Goal: Register for event/course

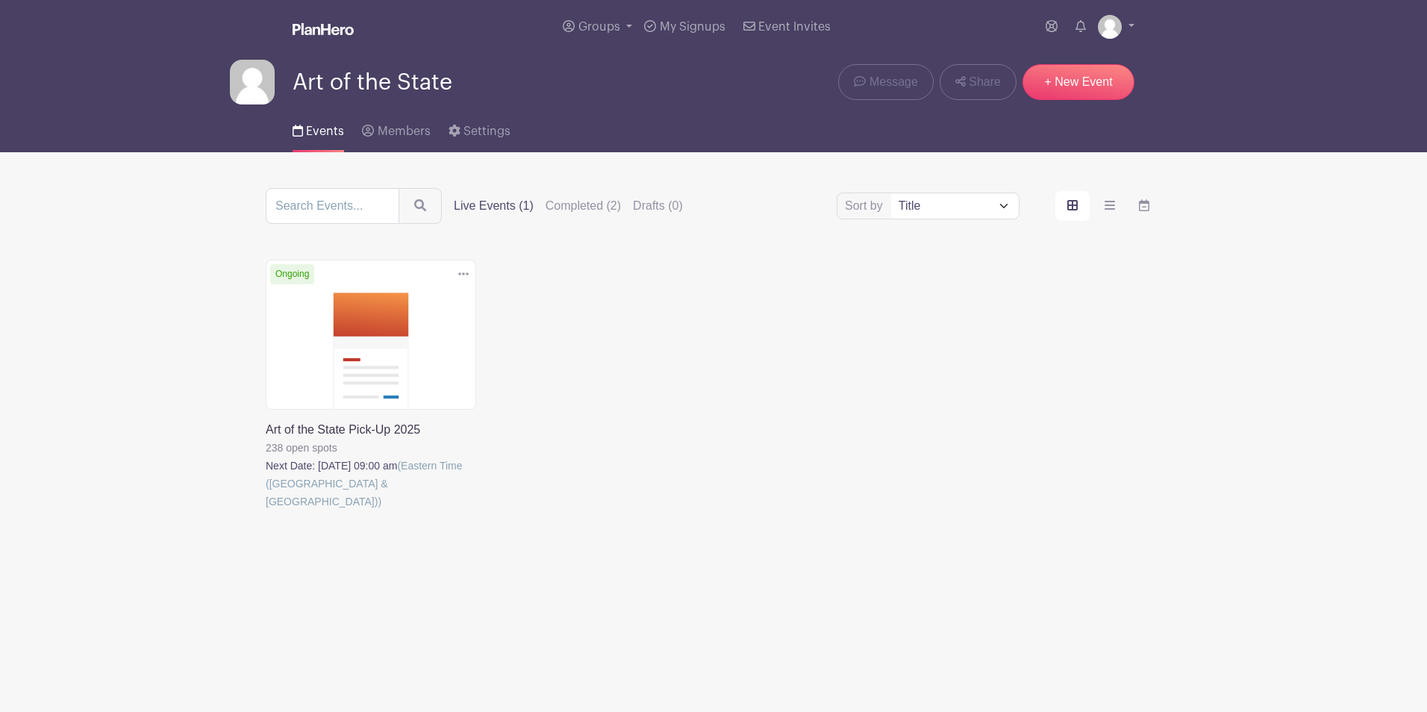
click at [266, 510] on link at bounding box center [266, 510] width 0 height 0
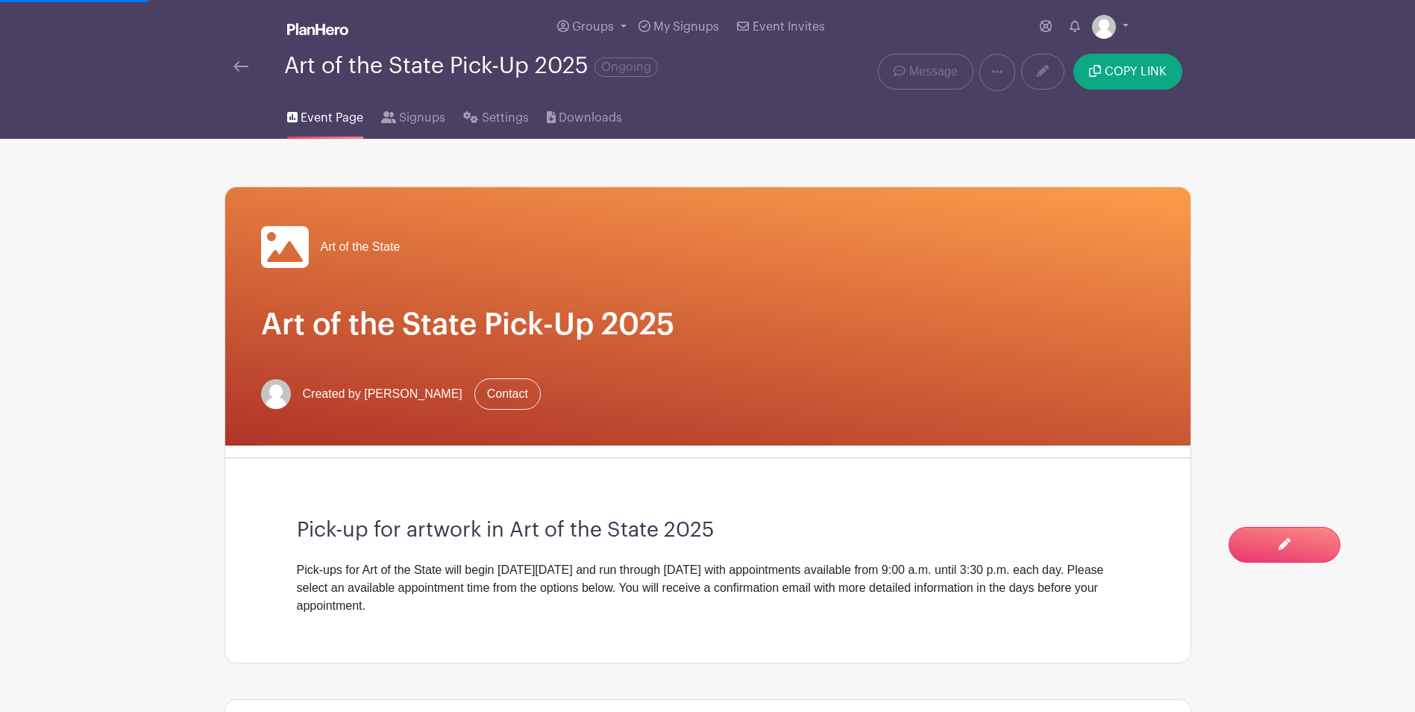
scroll to position [522, 0]
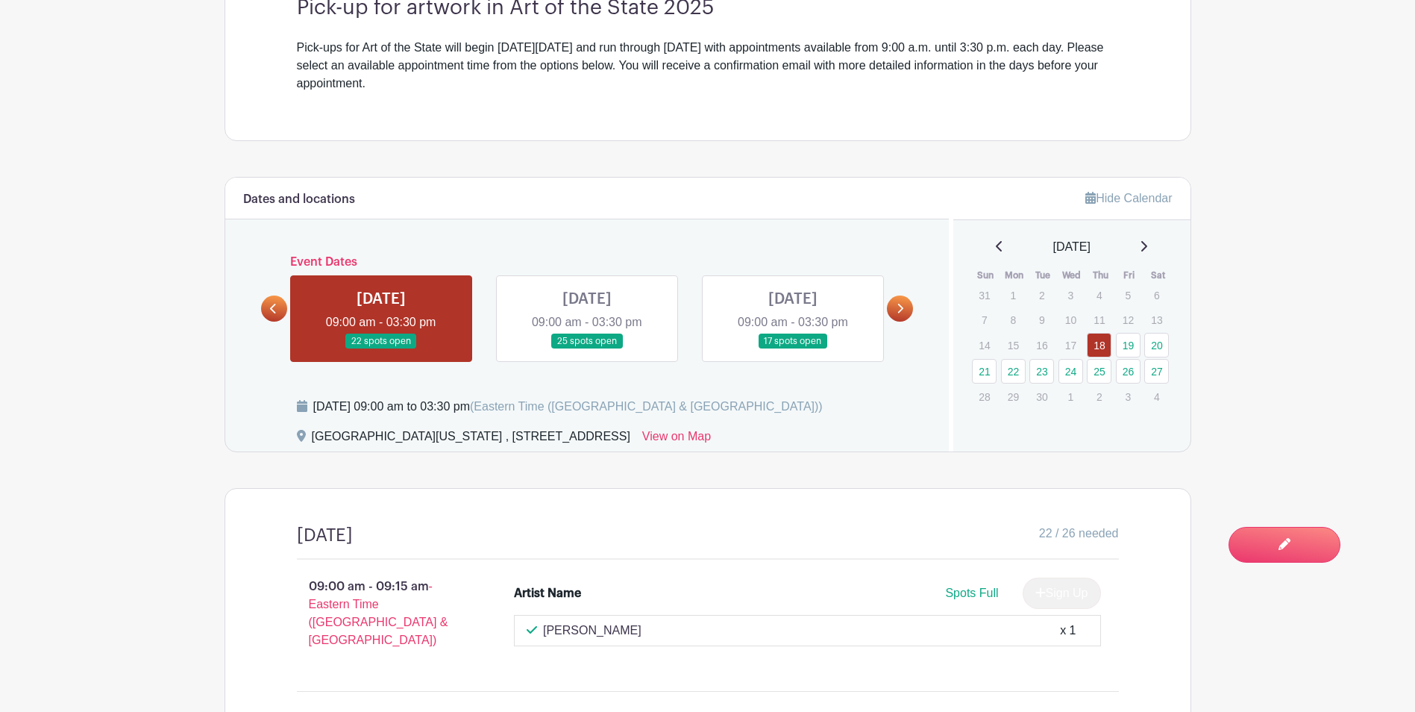
click at [381, 349] on link at bounding box center [381, 349] width 0 height 0
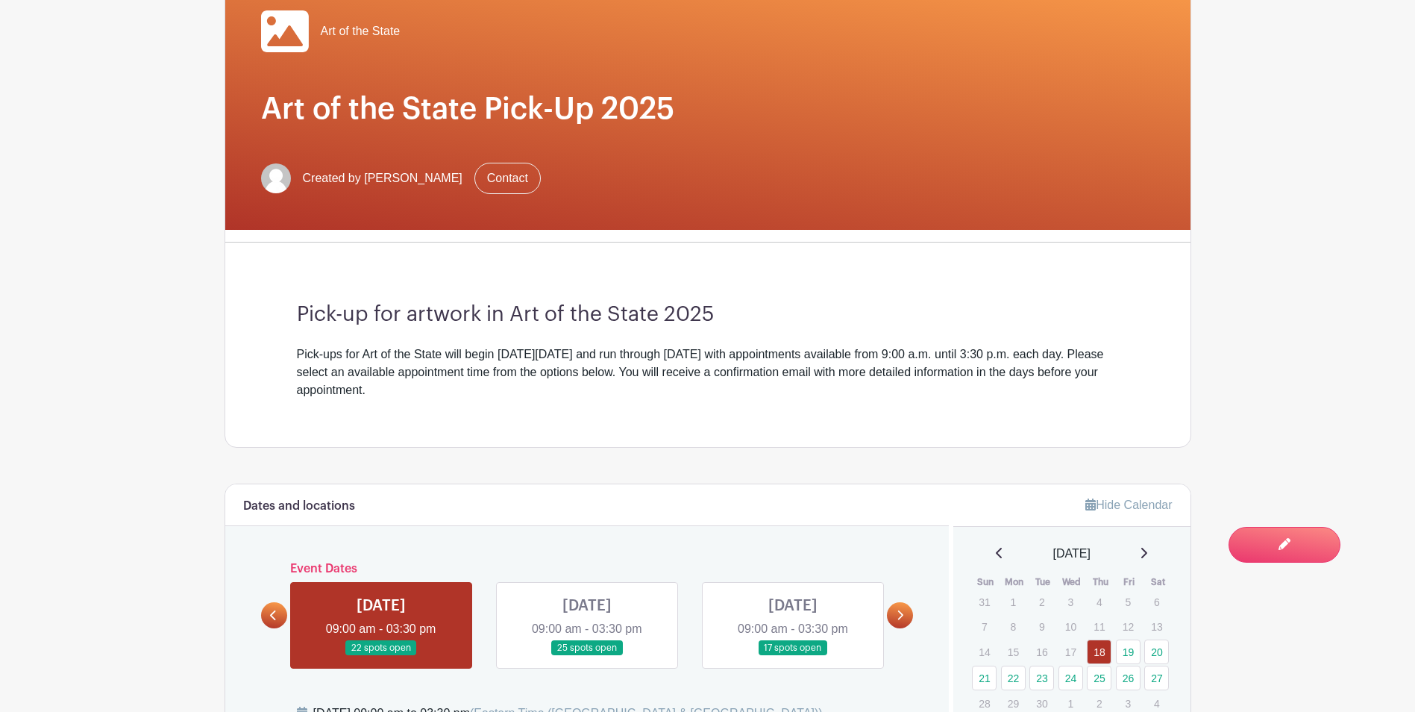
scroll to position [373, 0]
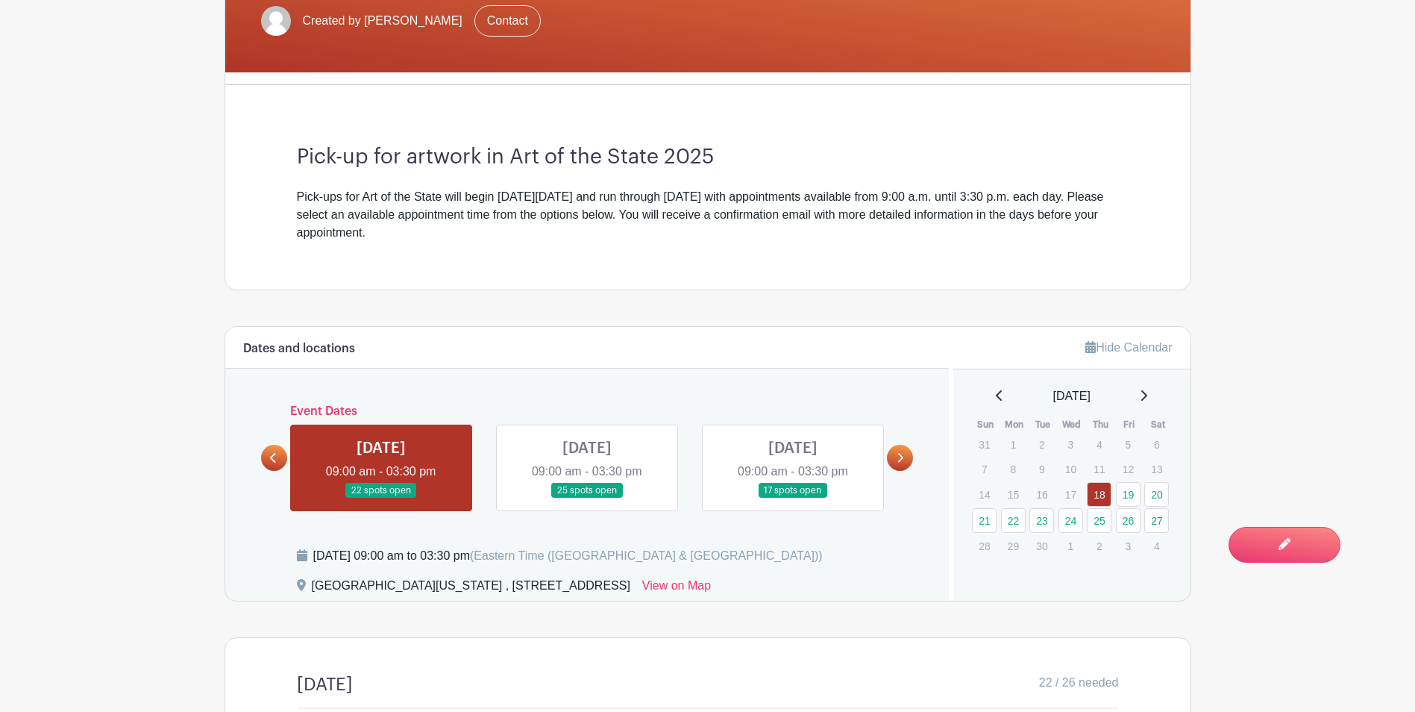
click at [793, 498] on link at bounding box center [793, 498] width 0 height 0
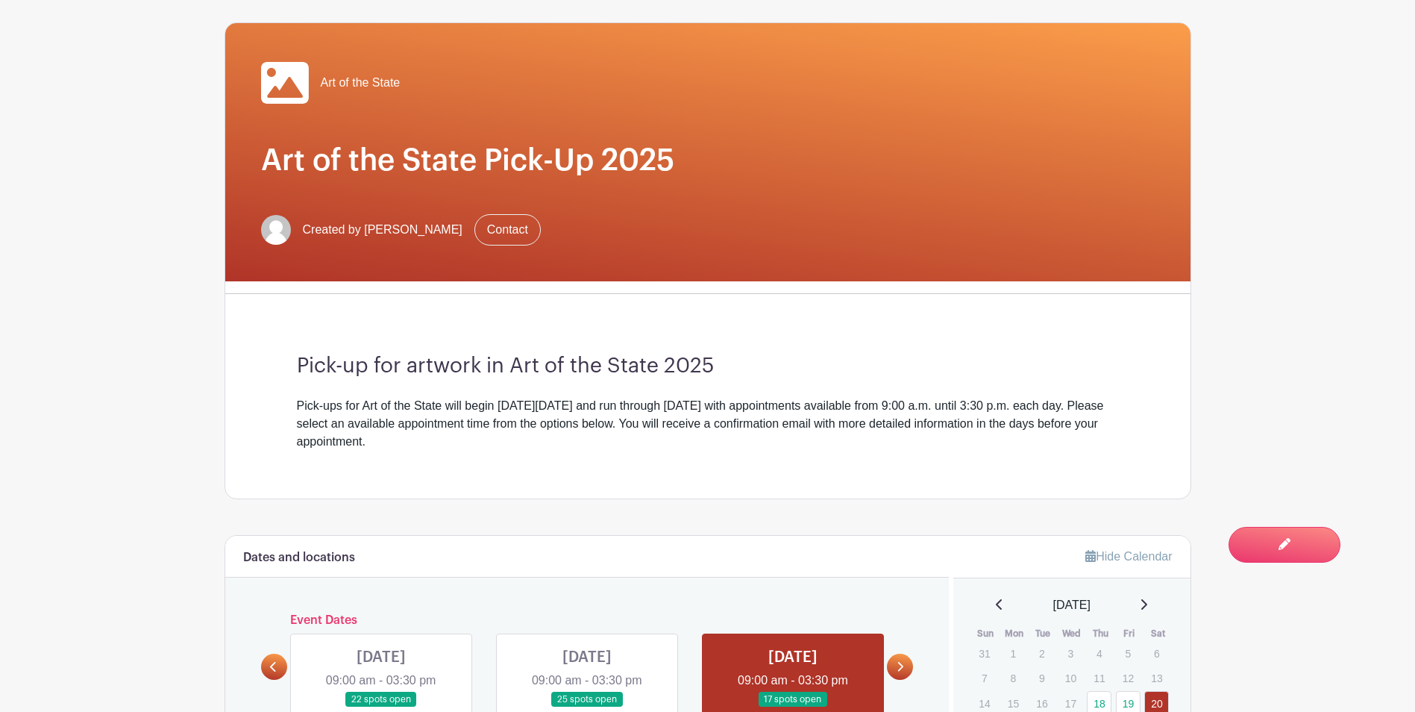
scroll to position [448, 0]
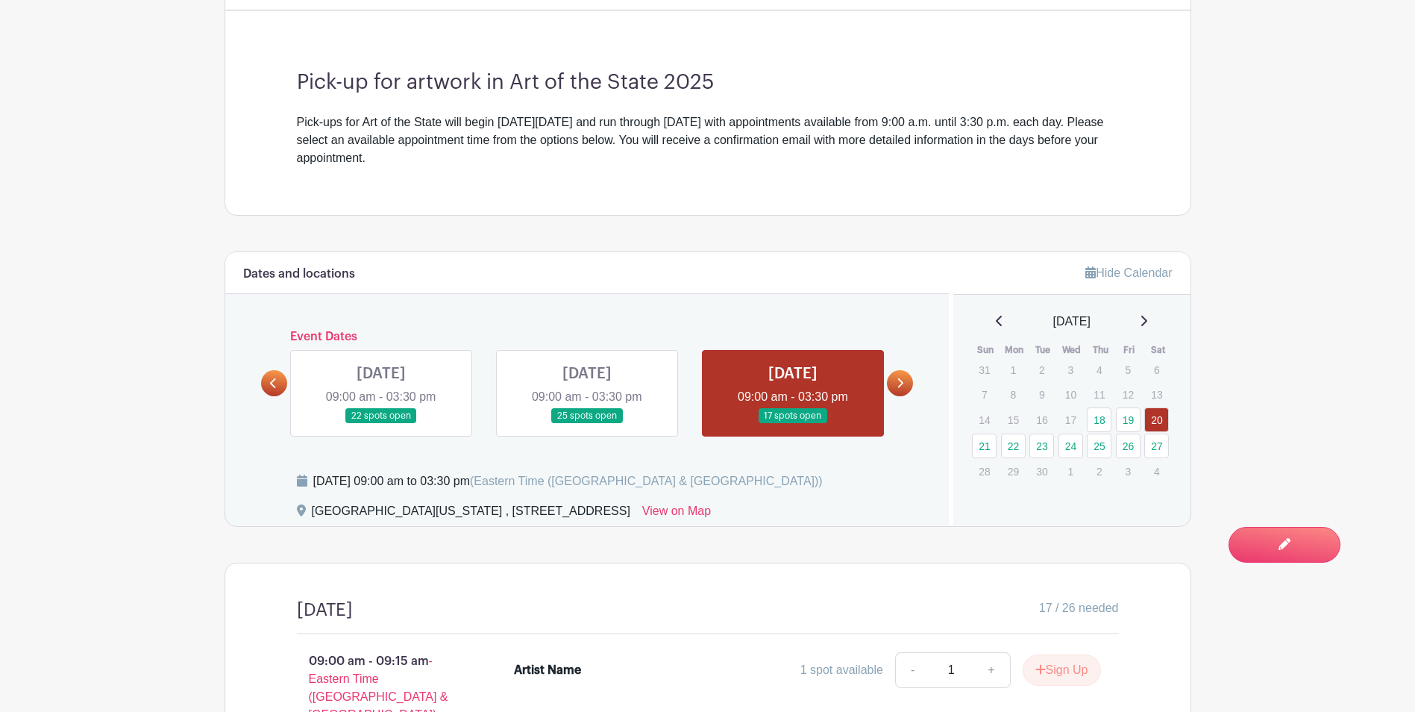
click at [903, 390] on link at bounding box center [900, 383] width 26 height 26
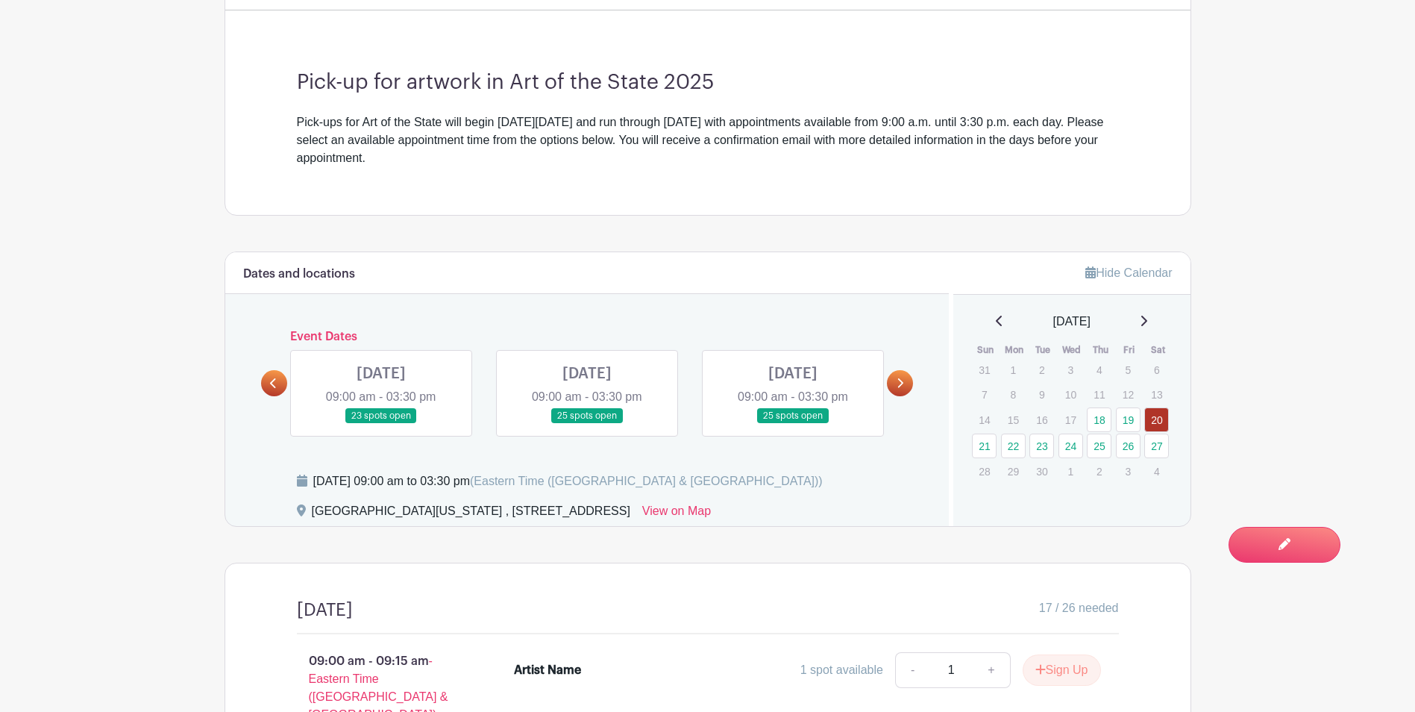
click at [381, 424] on link at bounding box center [381, 424] width 0 height 0
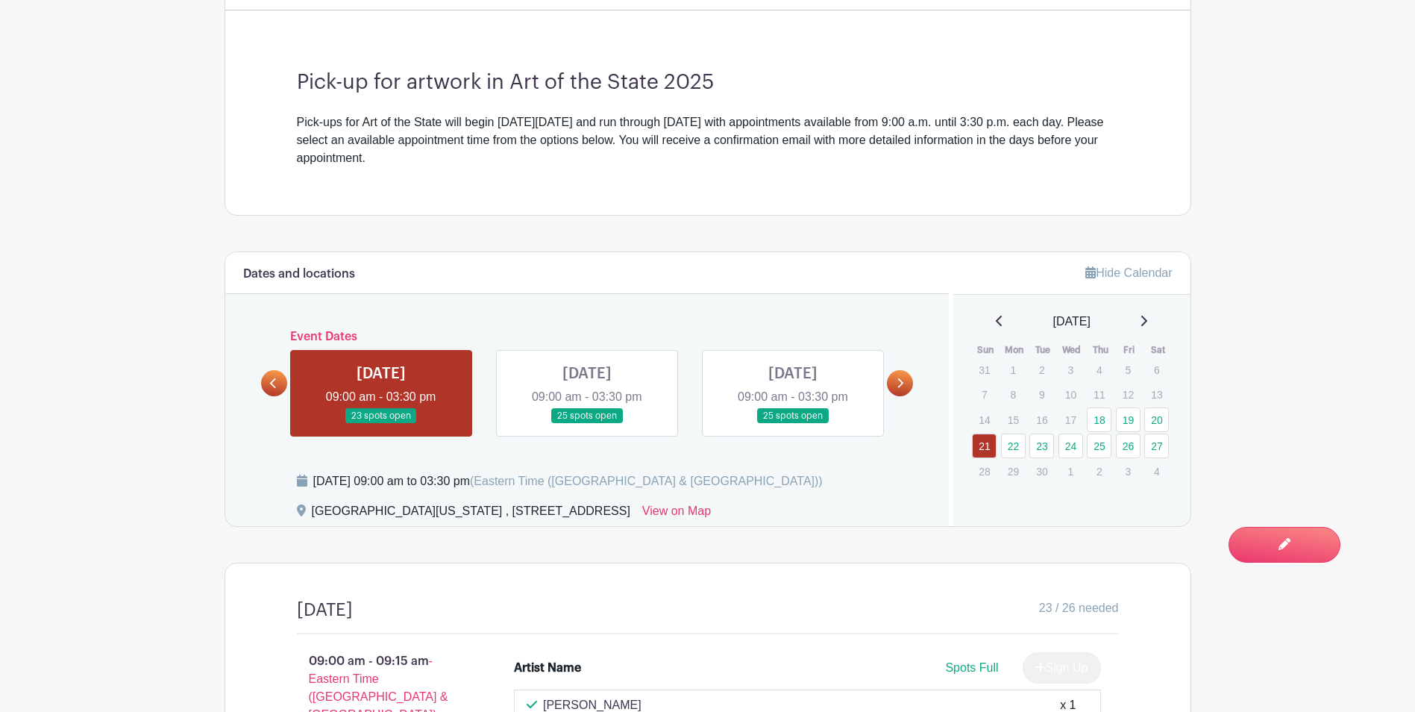
click at [587, 424] on link at bounding box center [587, 424] width 0 height 0
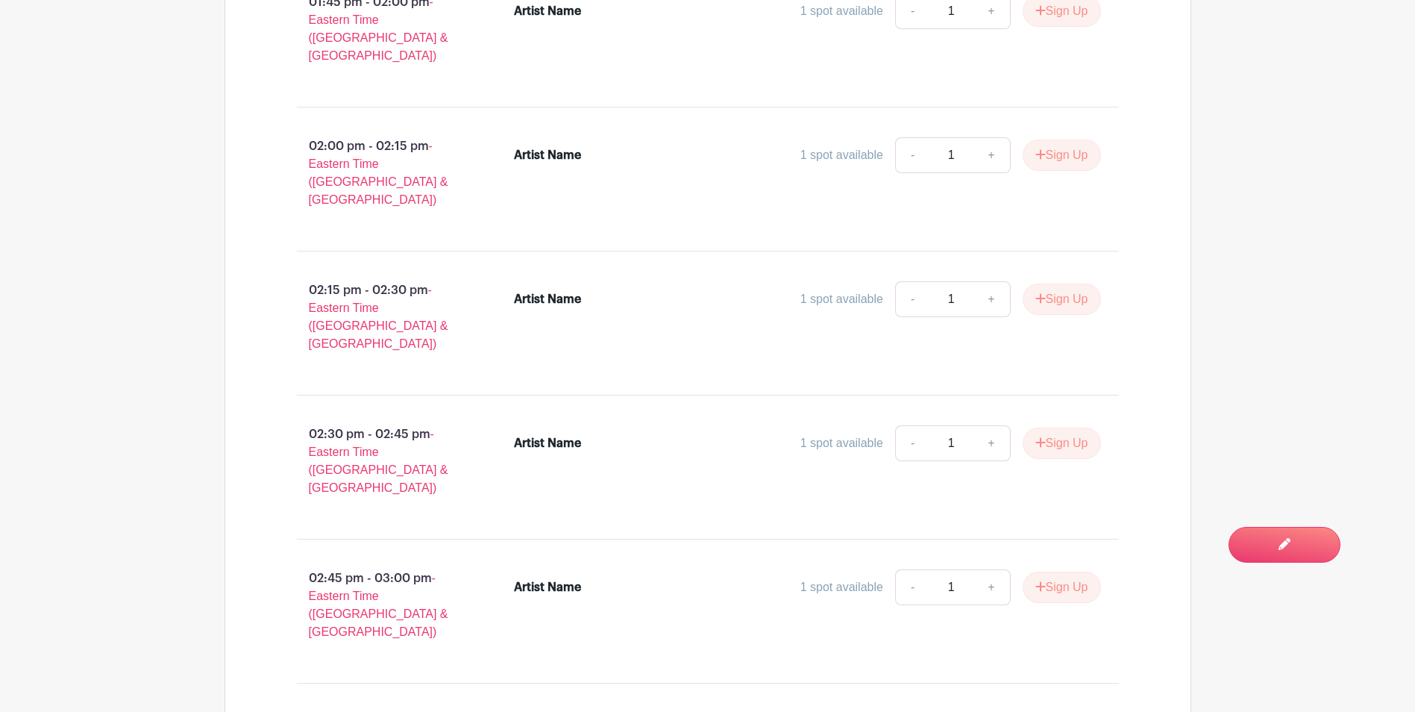
scroll to position [3799, 0]
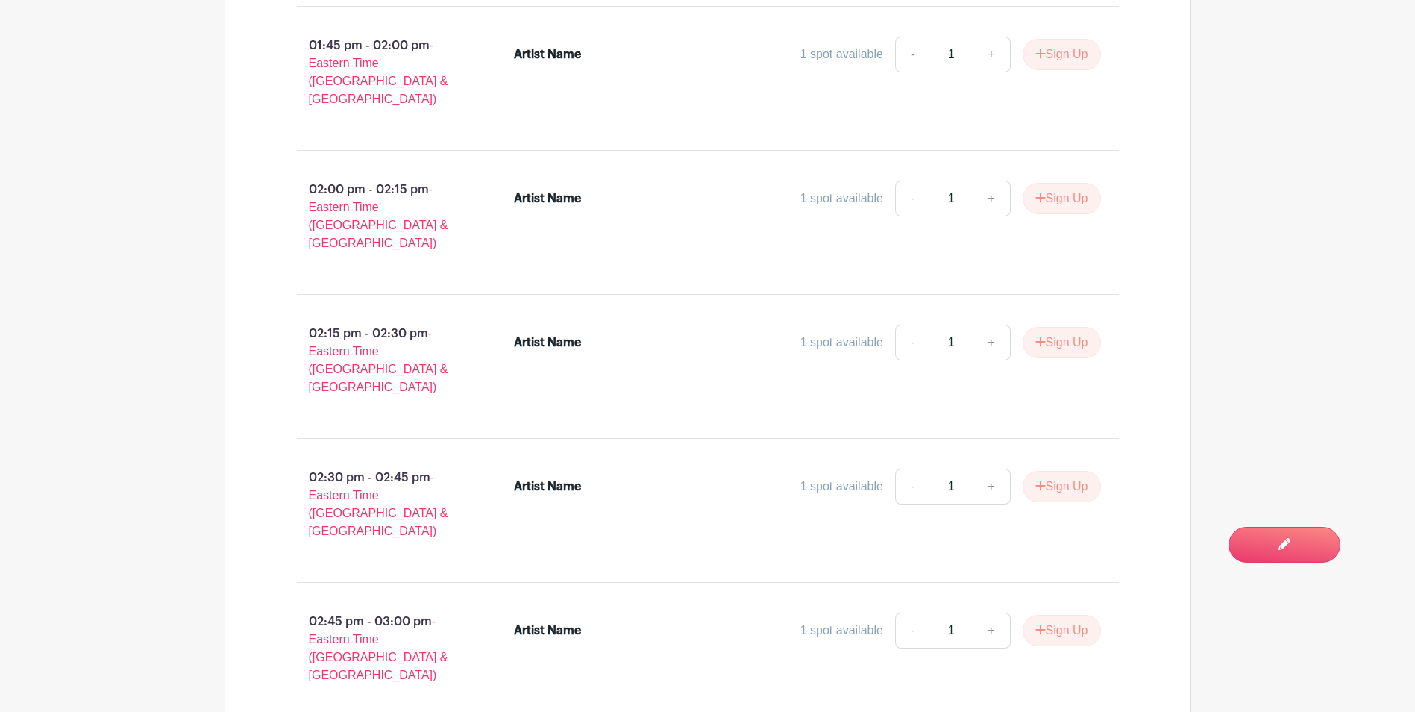
drag, startPoint x: 806, startPoint y: 394, endPoint x: 523, endPoint y: 390, distance: 282.8
drag, startPoint x: 523, startPoint y: 390, endPoint x: 698, endPoint y: 410, distance: 175.7
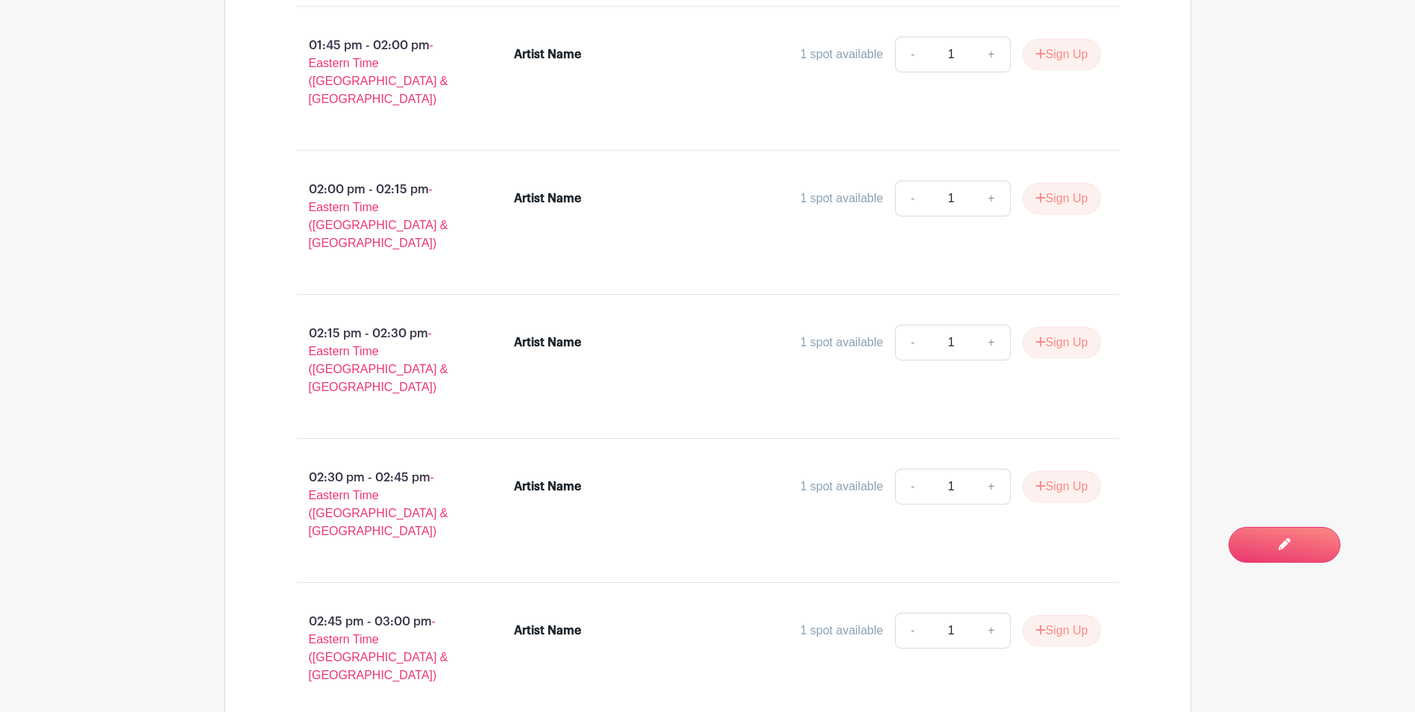
drag, startPoint x: 545, startPoint y: 398, endPoint x: 736, endPoint y: 401, distance: 191.8
drag, startPoint x: 736, startPoint y: 401, endPoint x: 827, endPoint y: 416, distance: 91.4
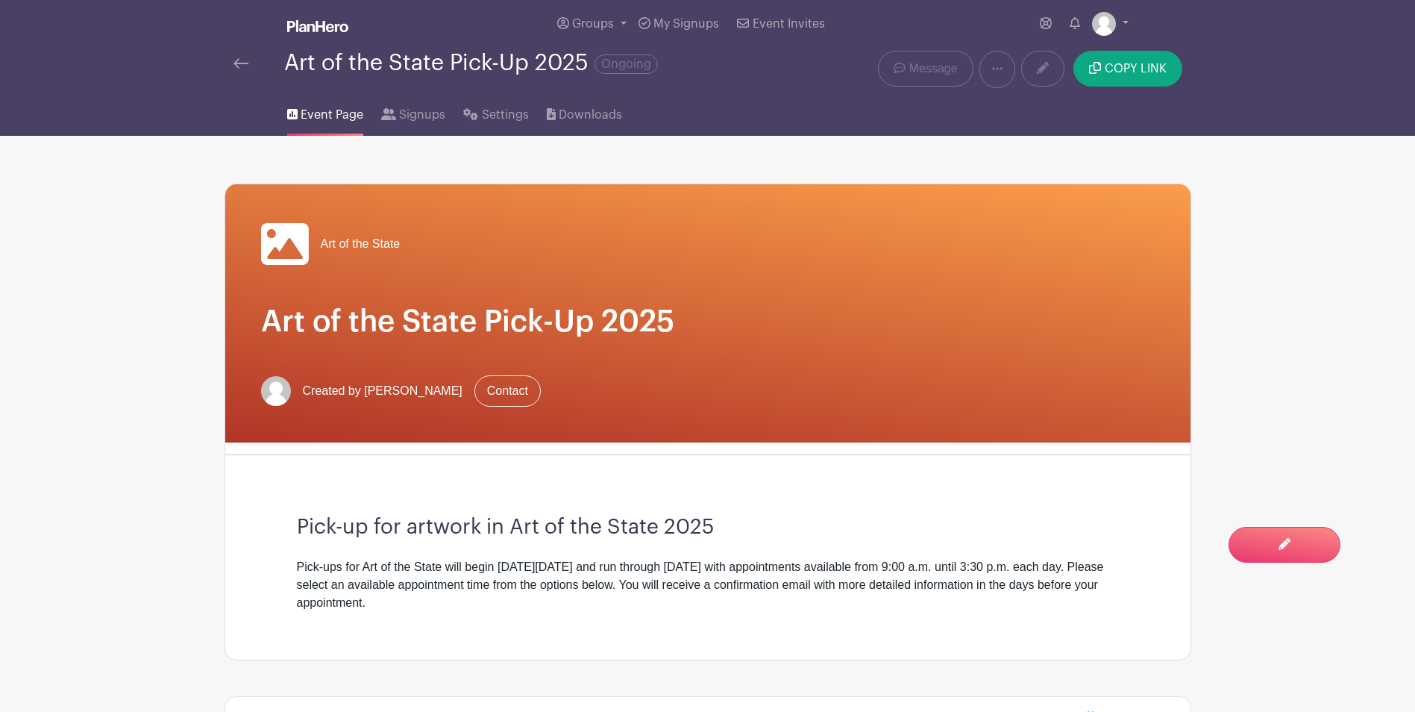
scroll to position [597, 0]
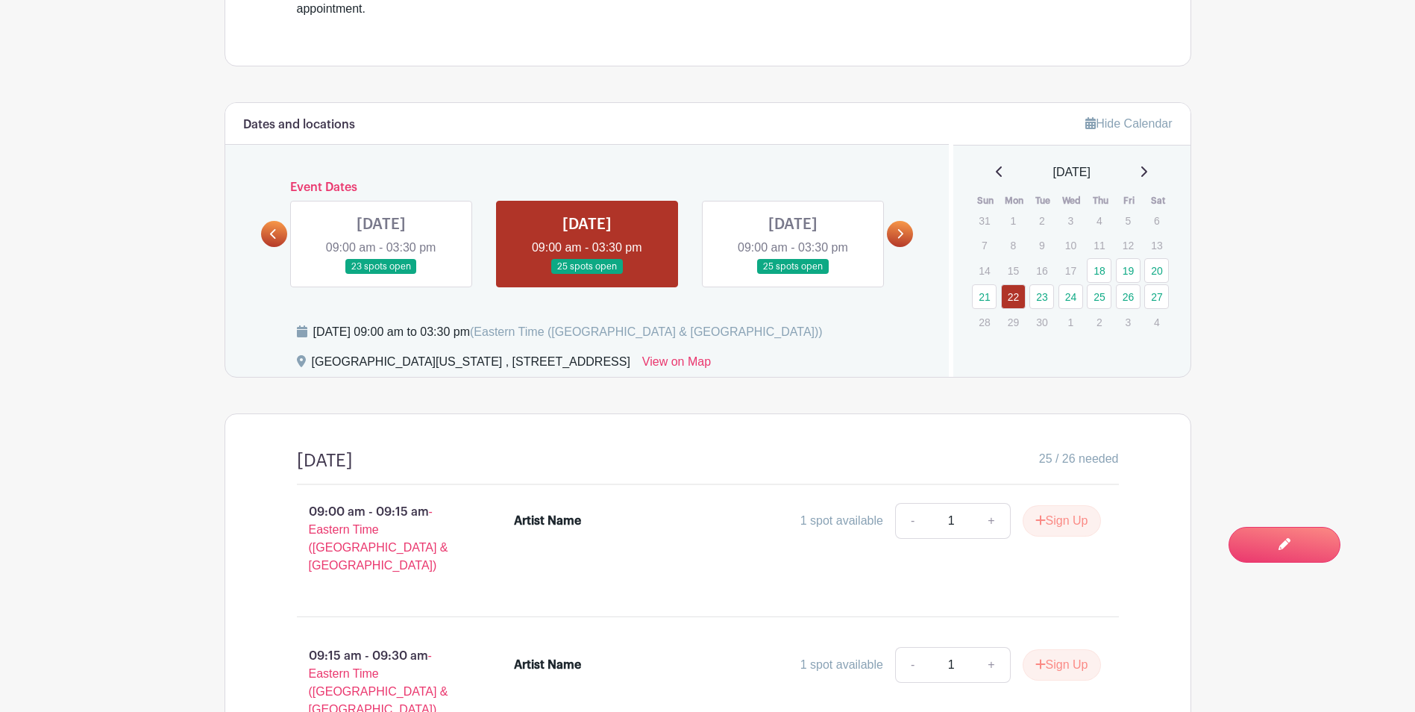
click at [793, 275] on link at bounding box center [793, 275] width 0 height 0
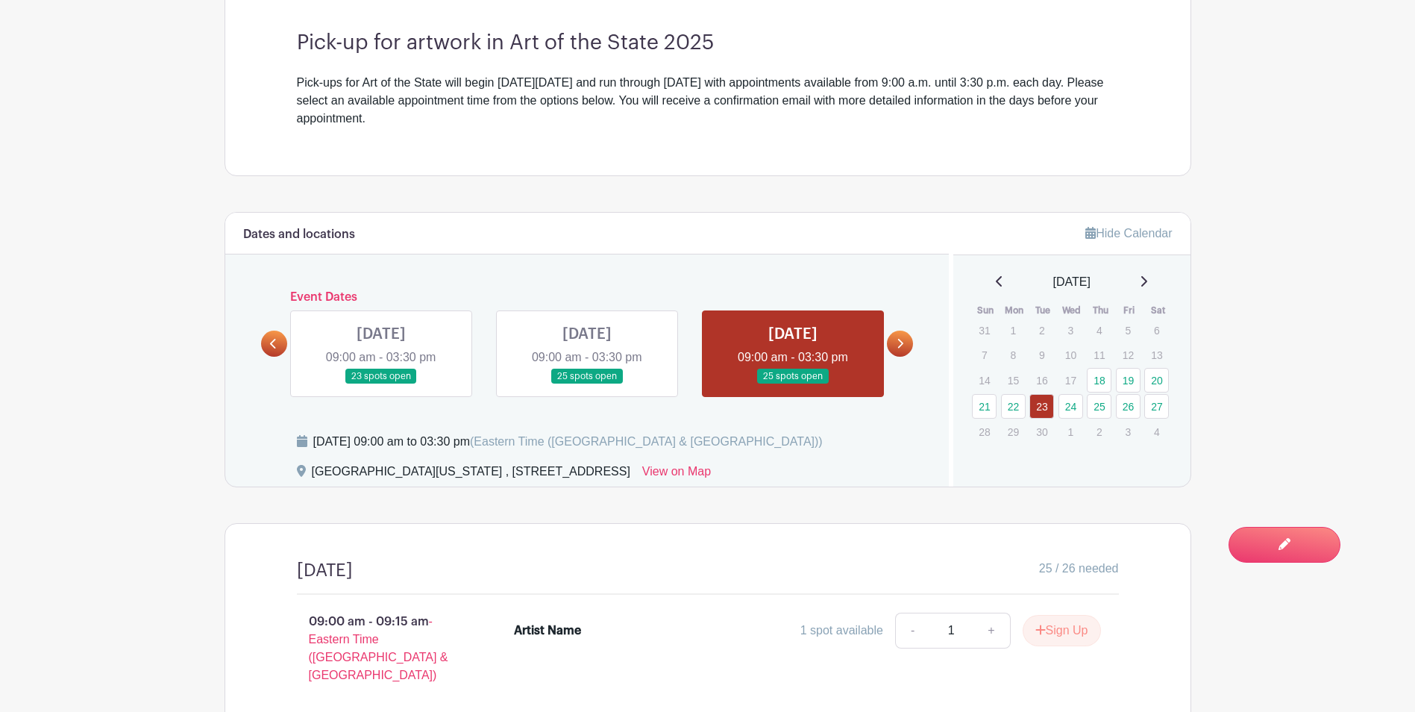
scroll to position [672, 0]
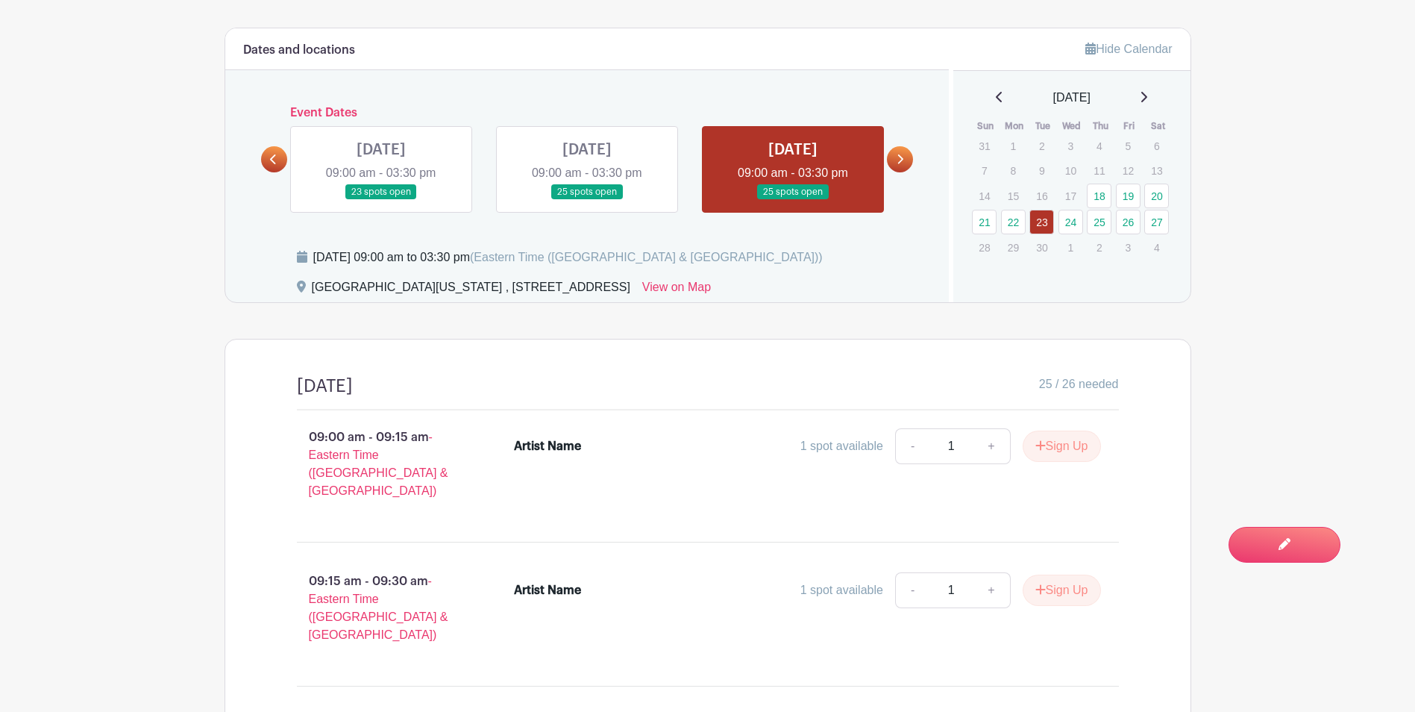
click at [381, 200] on link at bounding box center [381, 200] width 0 height 0
click at [587, 200] on link at bounding box center [587, 200] width 0 height 0
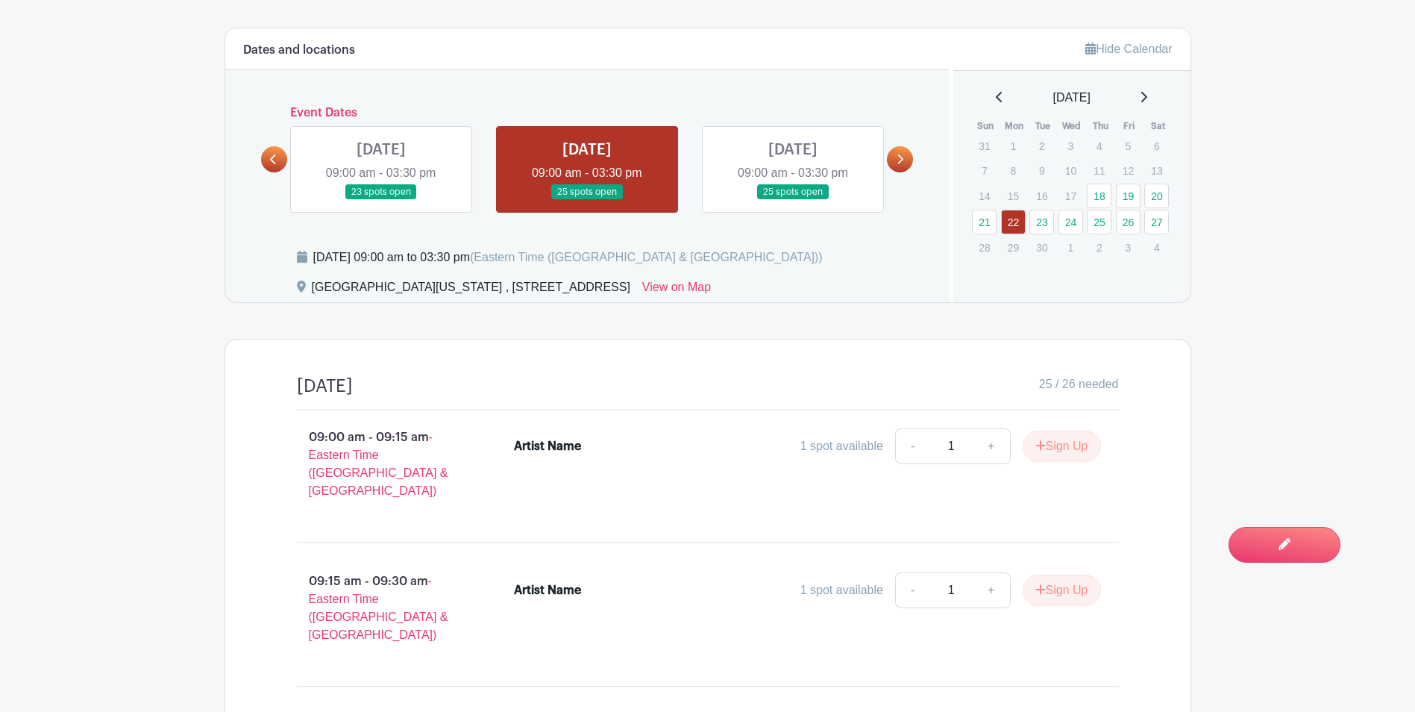
click at [793, 200] on link at bounding box center [793, 200] width 0 height 0
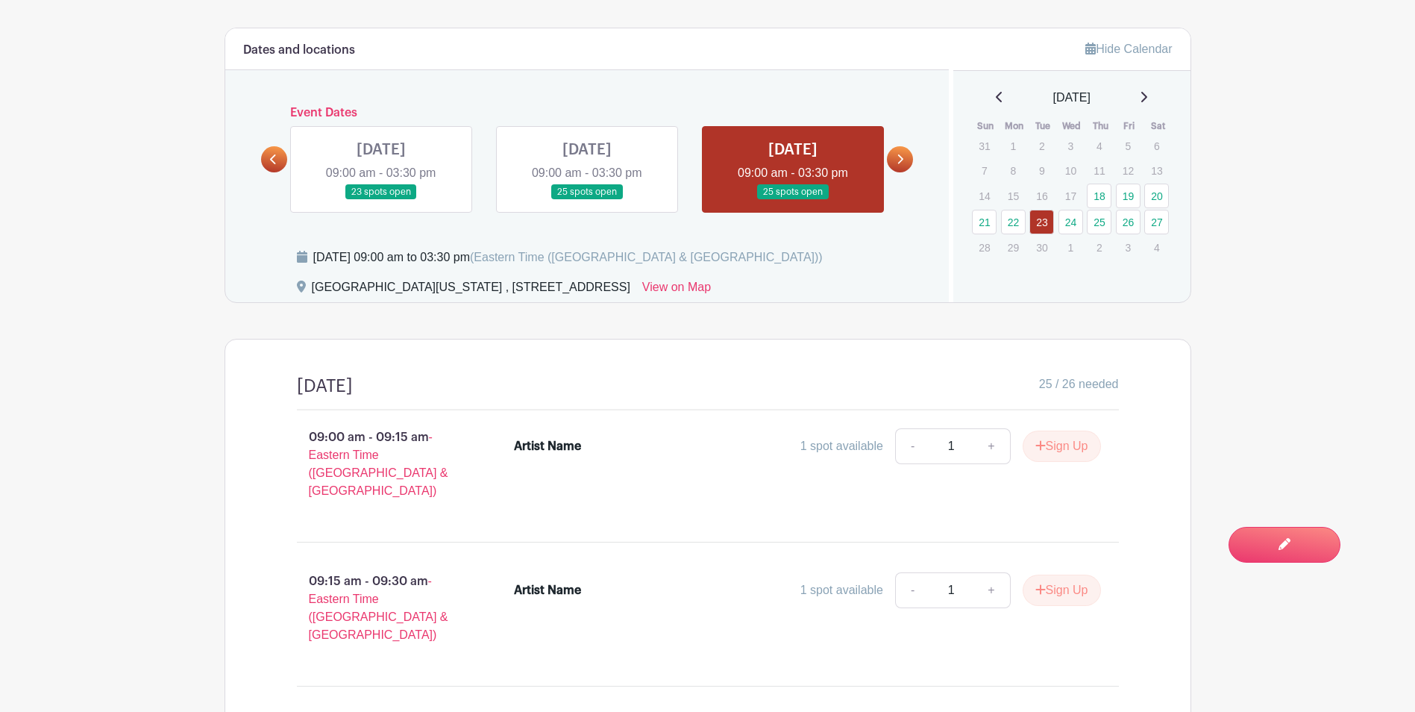
click at [898, 160] on icon at bounding box center [900, 159] width 7 height 11
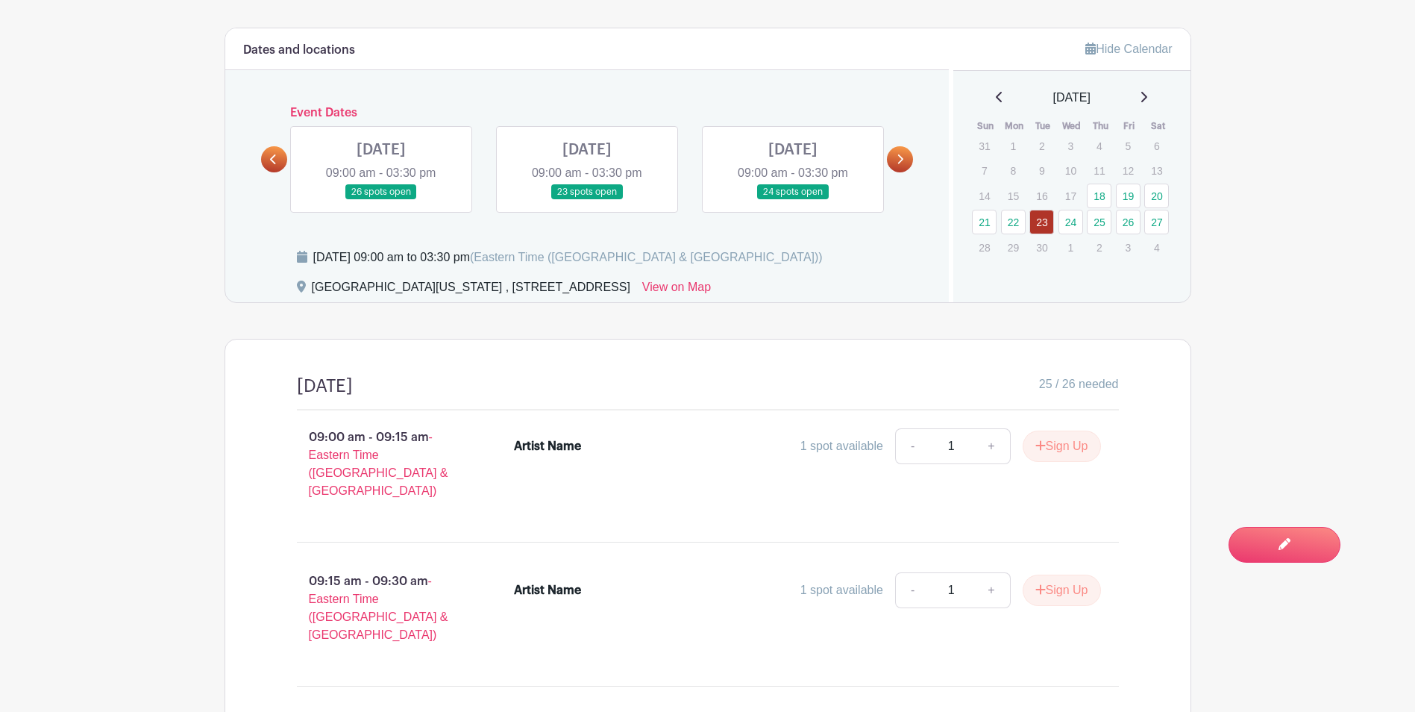
click at [381, 200] on link at bounding box center [381, 200] width 0 height 0
click at [587, 200] on link at bounding box center [587, 200] width 0 height 0
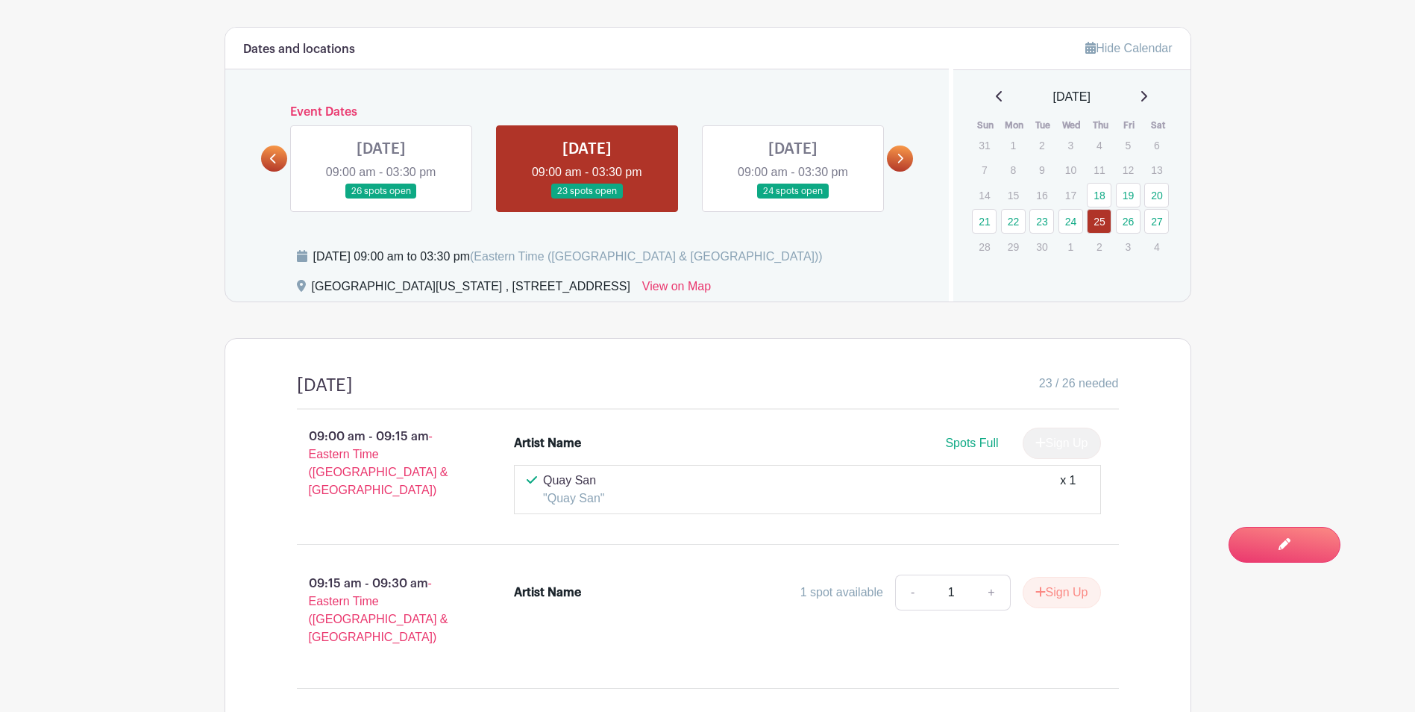
scroll to position [373, 0]
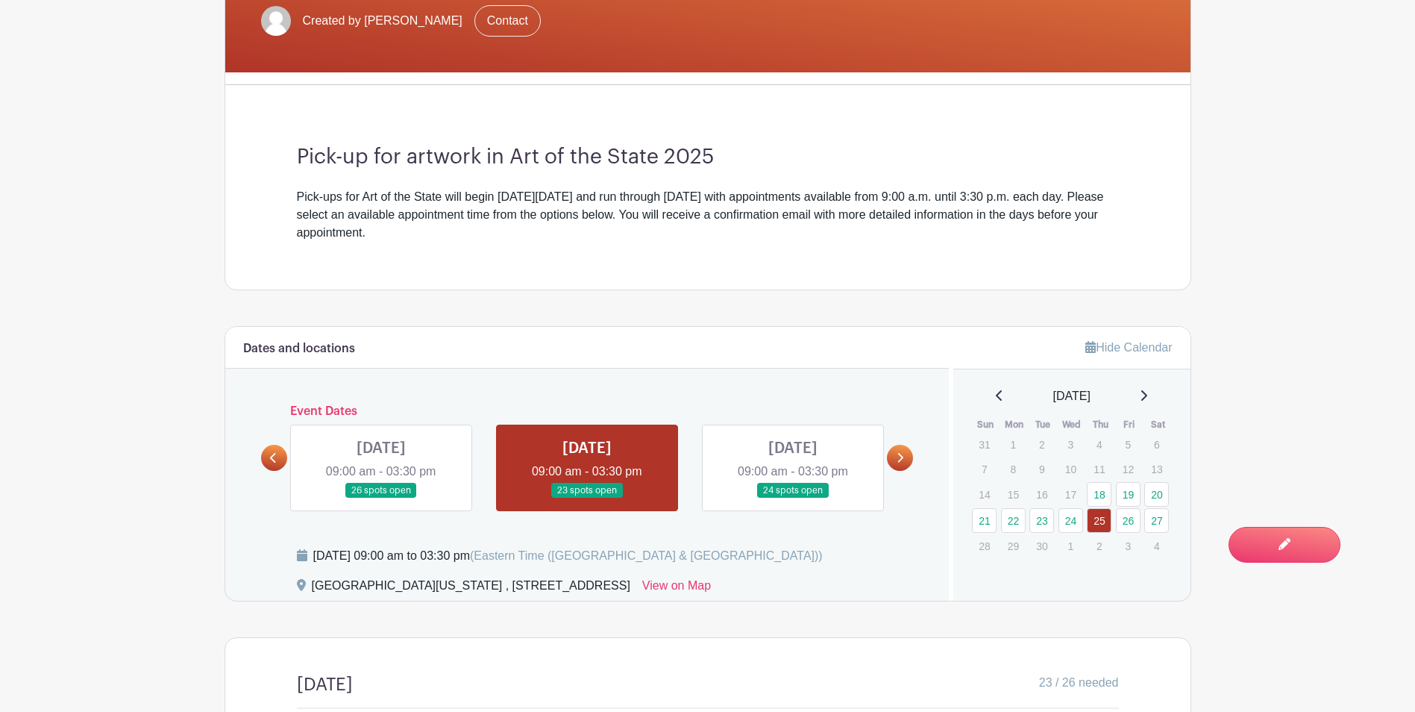
click at [793, 498] on link at bounding box center [793, 498] width 0 height 0
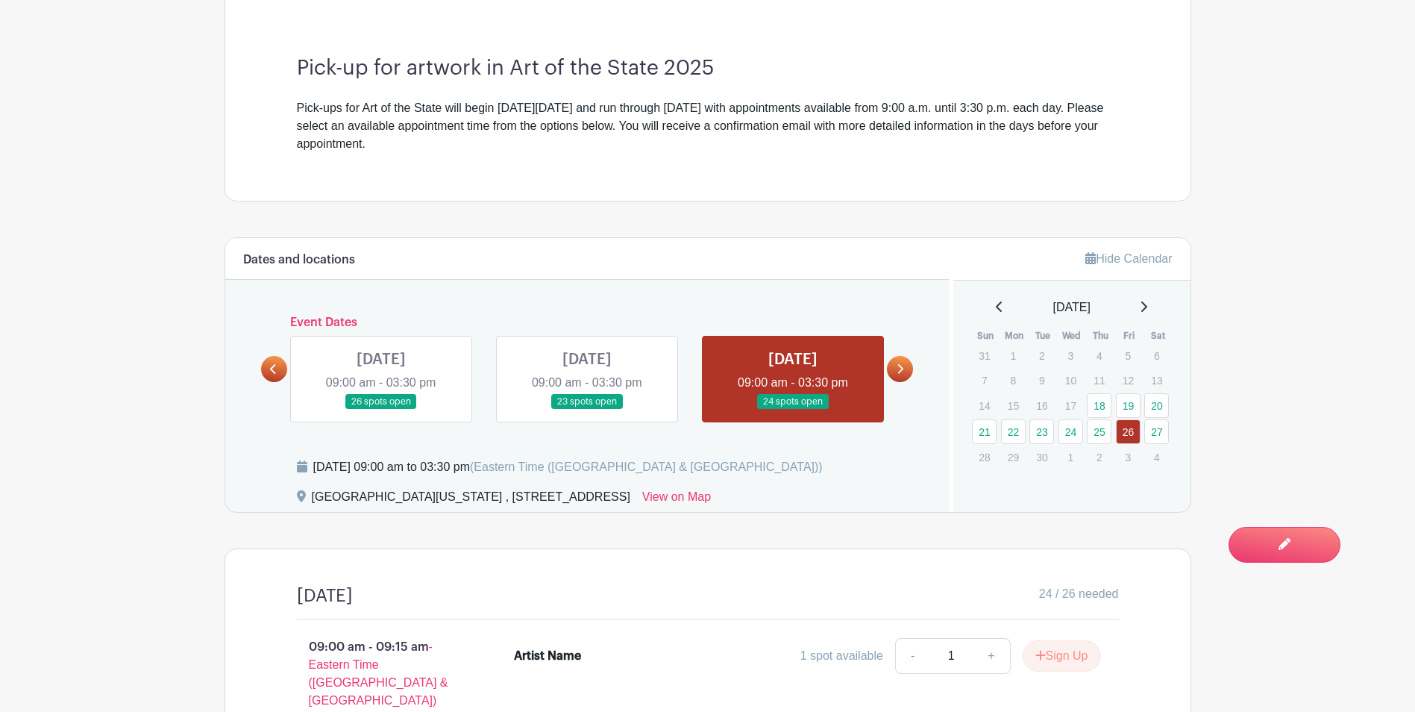
scroll to position [463, 0]
click at [895, 367] on link at bounding box center [900, 368] width 26 height 26
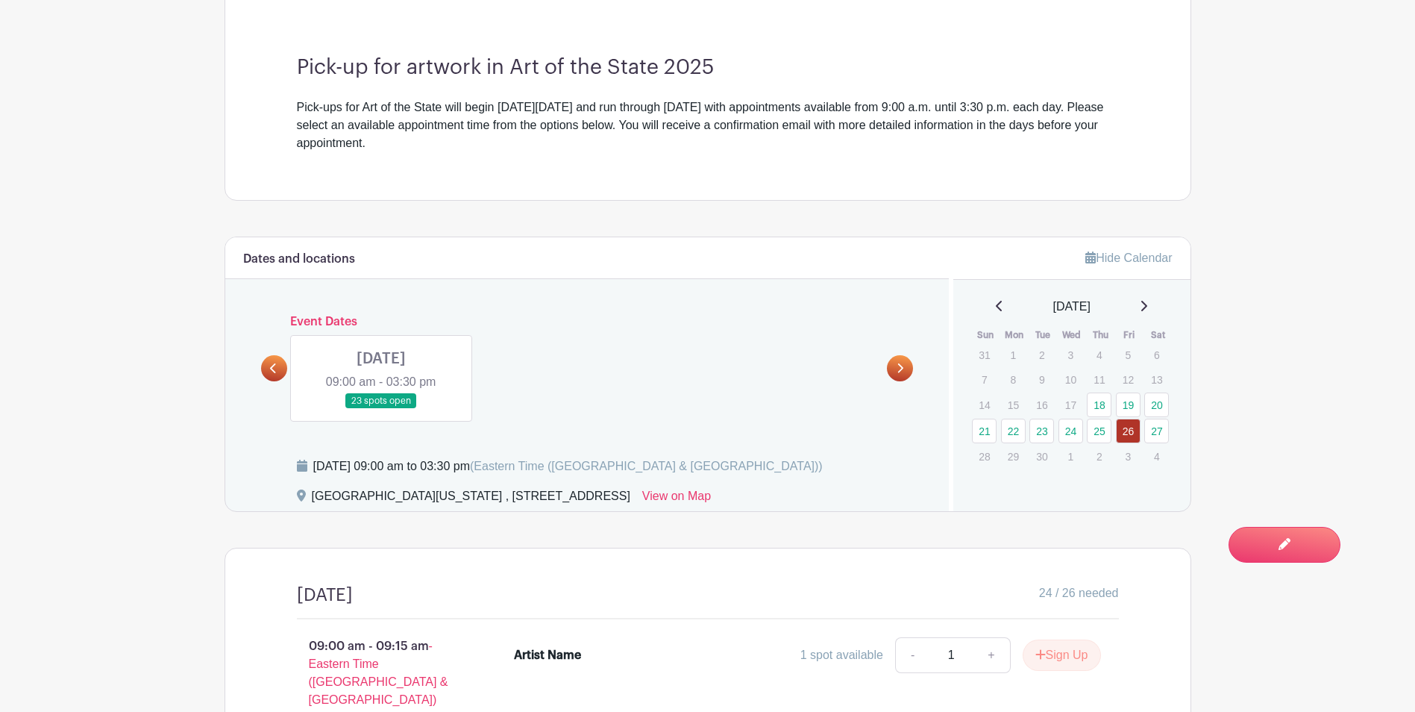
click at [908, 369] on link at bounding box center [900, 368] width 26 height 26
click at [263, 376] on div at bounding box center [274, 368] width 26 height 26
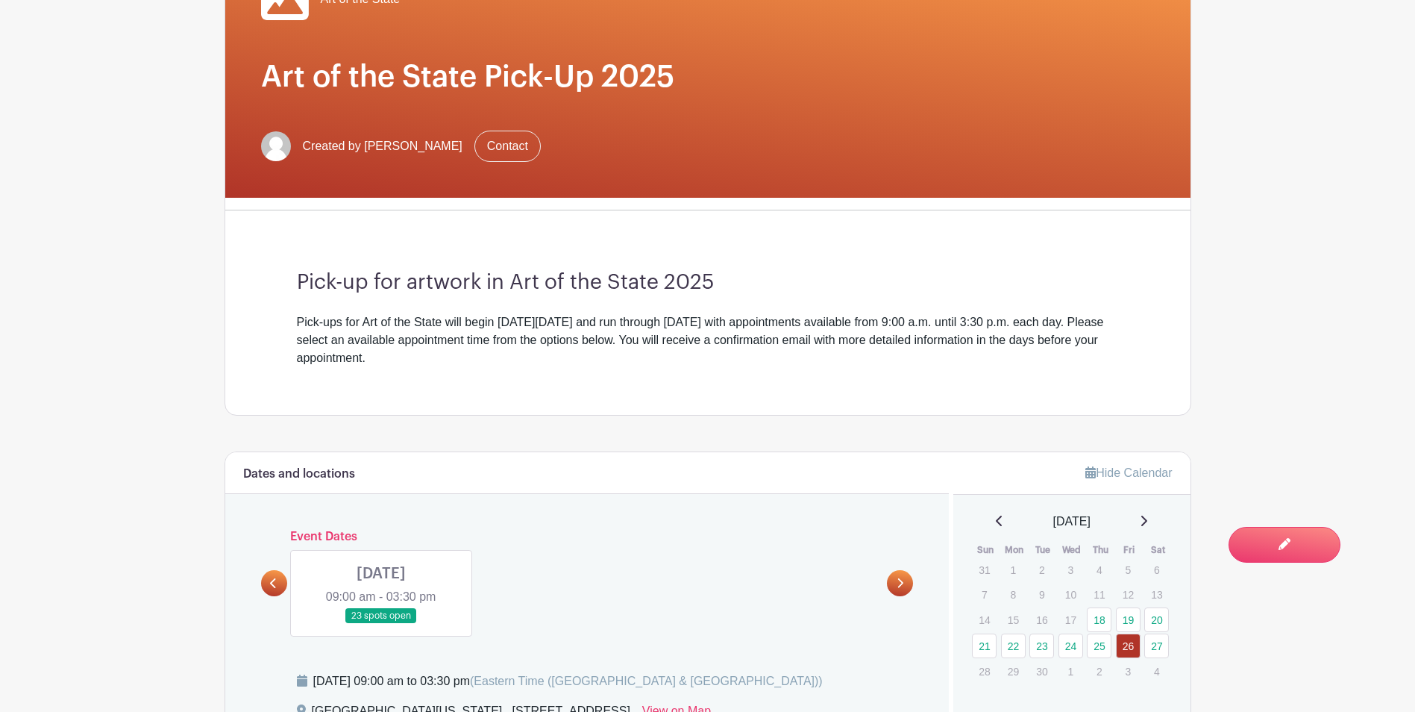
scroll to position [0, 0]
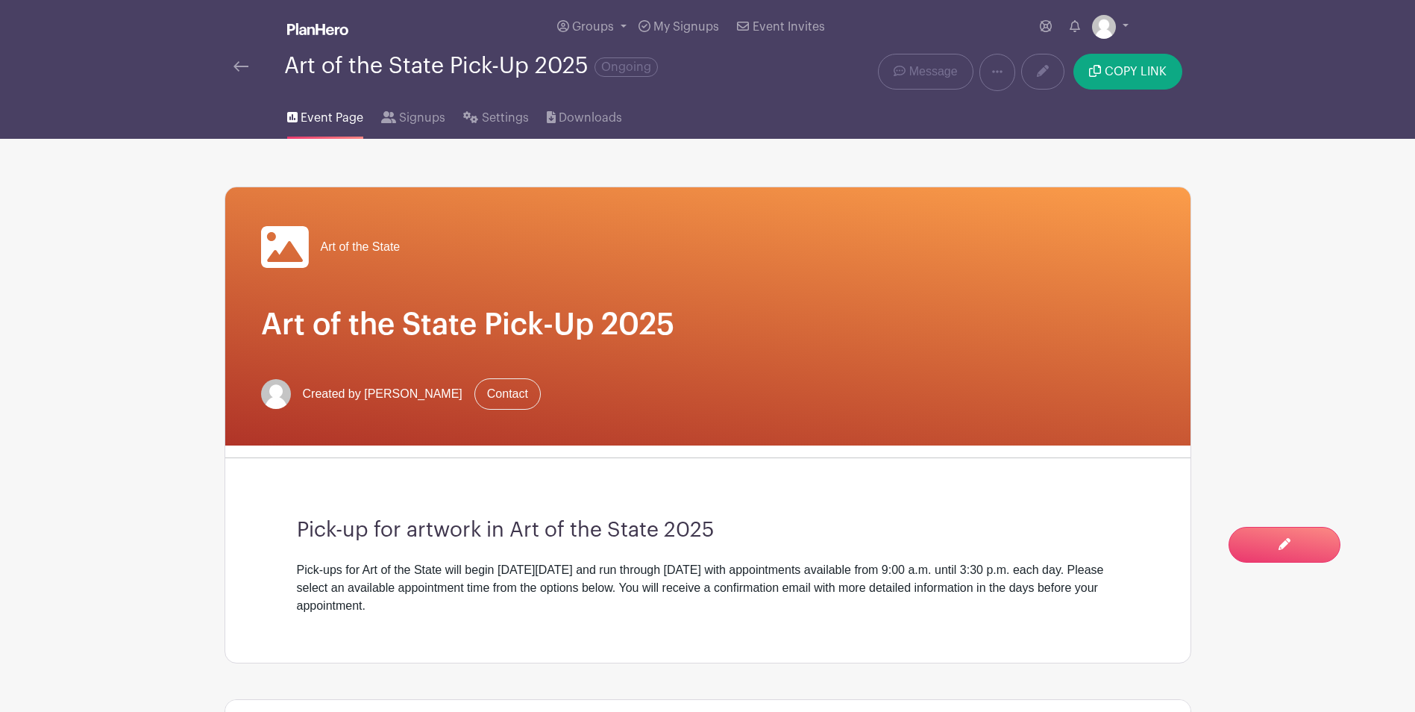
click at [241, 62] on img at bounding box center [241, 66] width 15 height 10
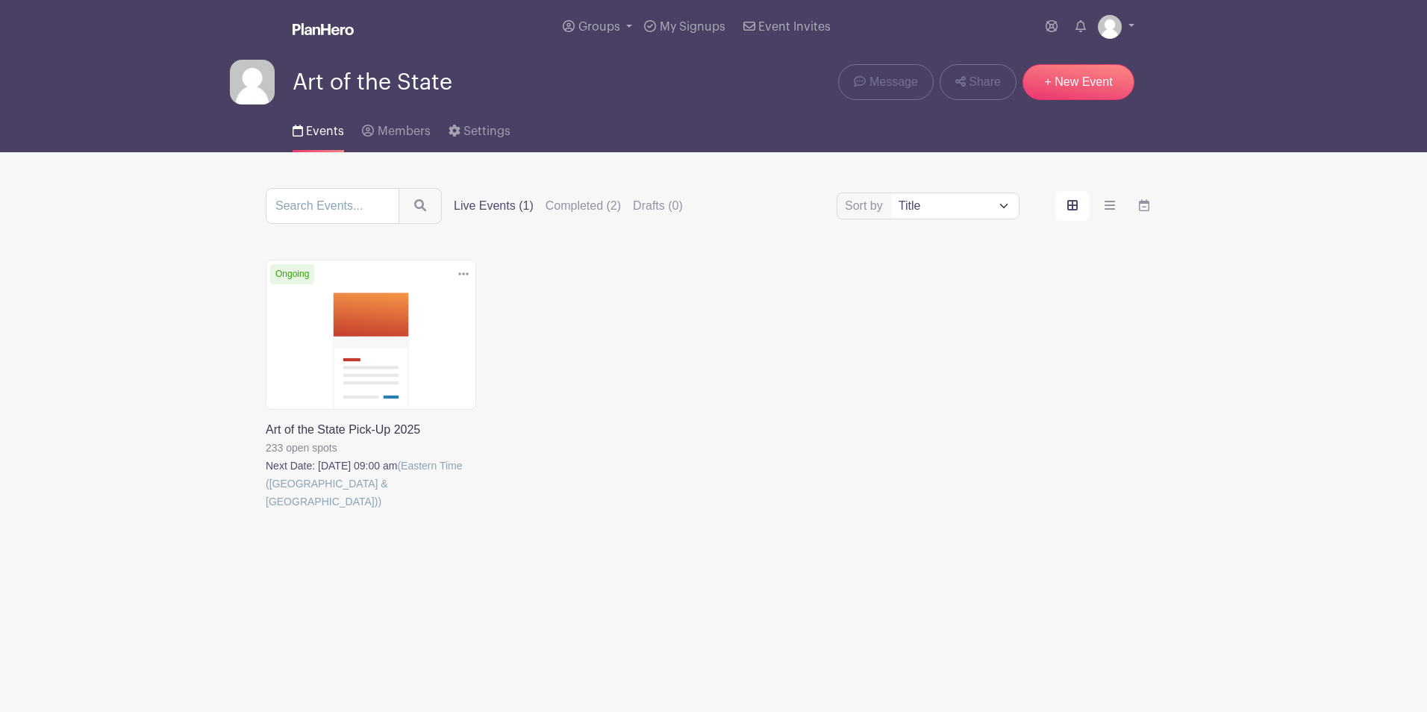
click at [491, 202] on label "Live Events (1)" at bounding box center [494, 206] width 80 height 18
click at [0, 0] on input "Live Events (1)" at bounding box center [0, 0] width 0 height 0
click at [675, 36] on link "My Signups" at bounding box center [684, 27] width 93 height 54
click at [266, 510] on link at bounding box center [266, 510] width 0 height 0
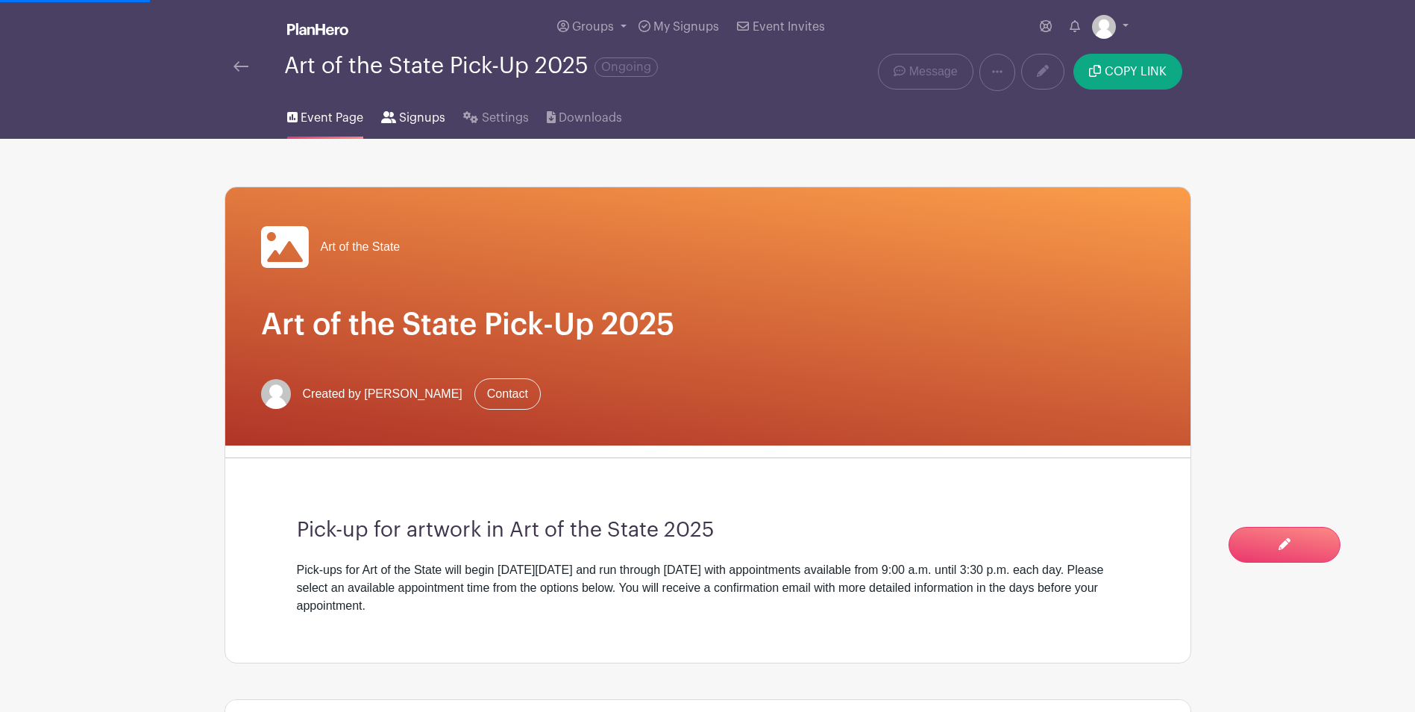
click at [399, 114] on span "Signups" at bounding box center [422, 118] width 46 height 18
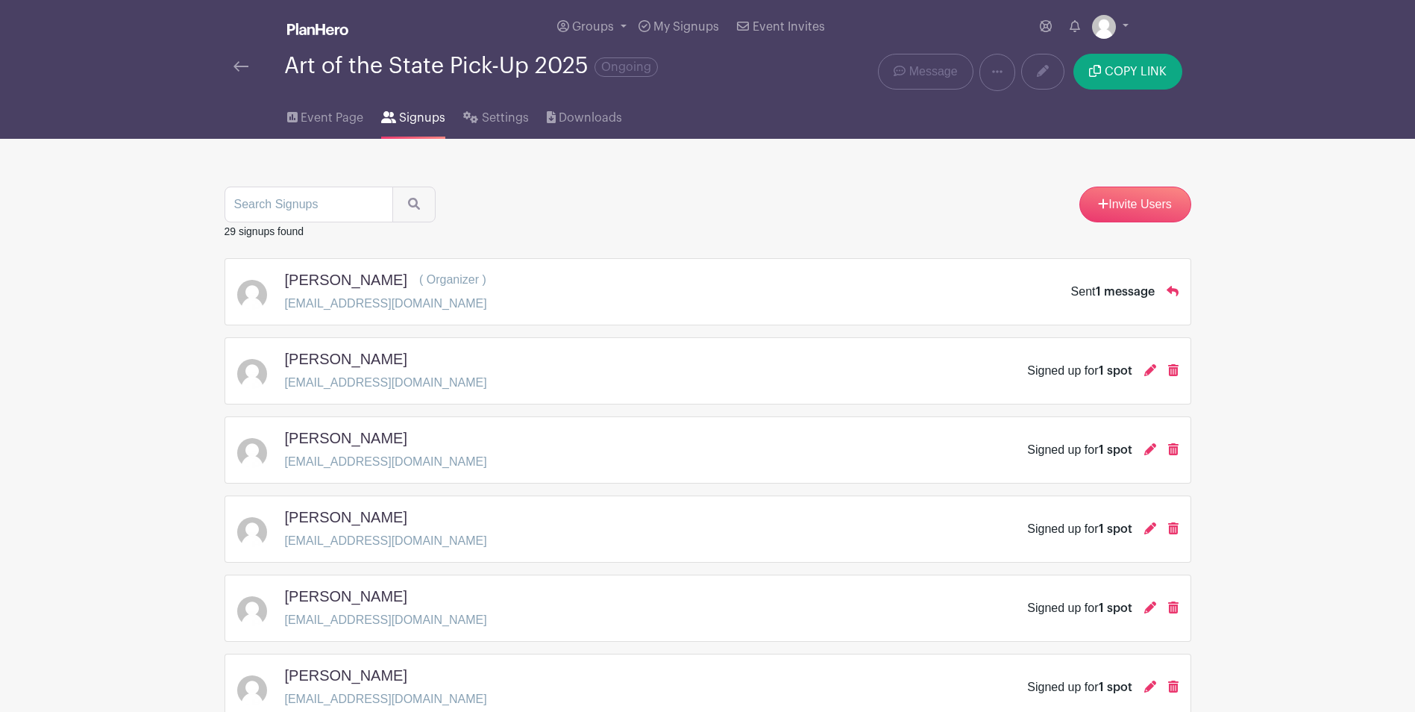
click at [234, 76] on div "Art of the State Pick-Up 2025 Ongoing" at bounding box center [507, 66] width 546 height 25
click at [240, 67] on img at bounding box center [241, 66] width 15 height 10
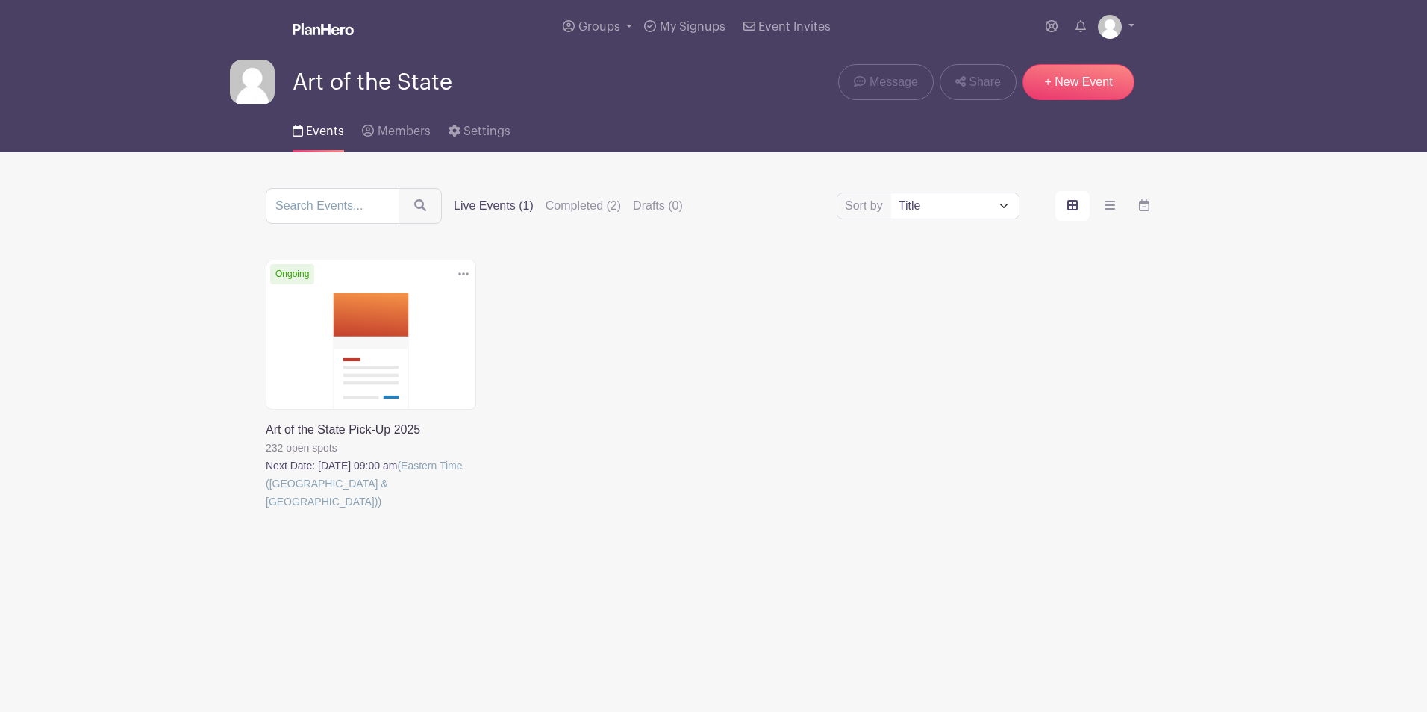
click at [266, 510] on link at bounding box center [266, 510] width 0 height 0
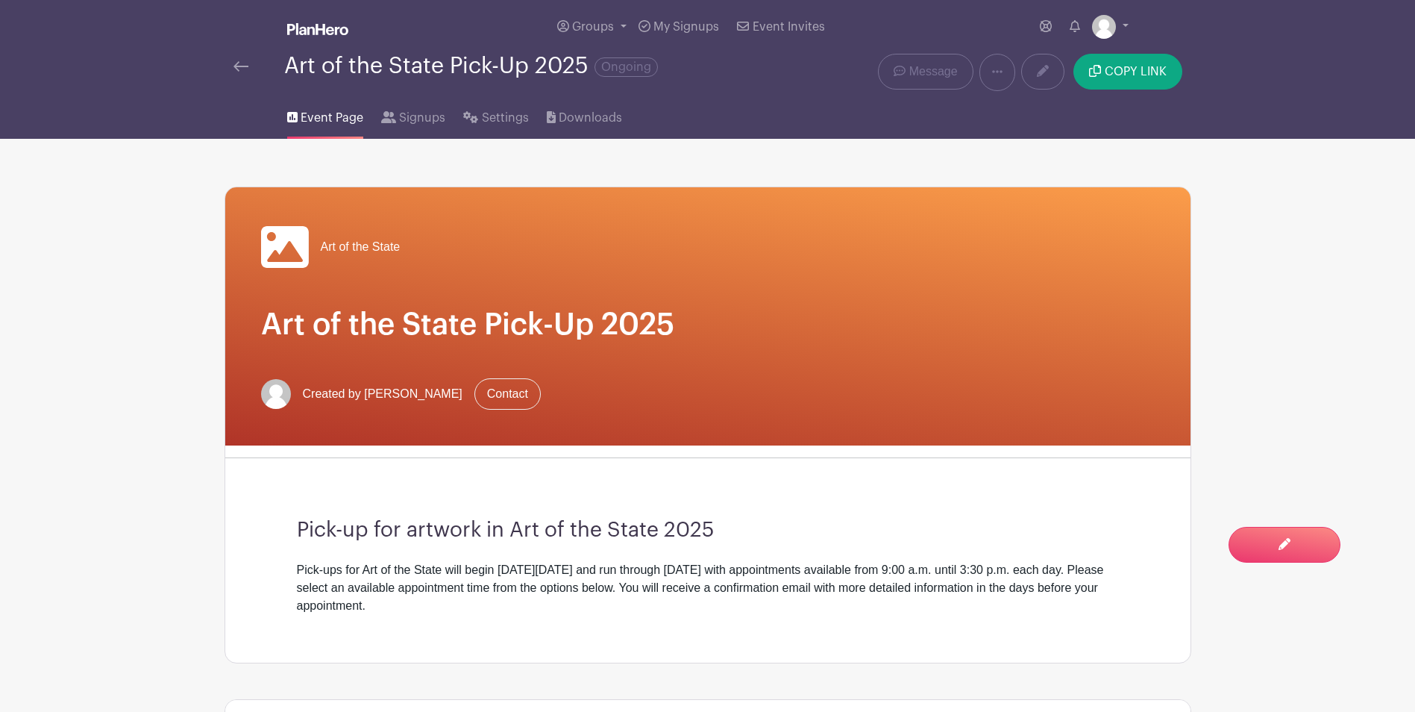
click at [234, 67] on img at bounding box center [241, 66] width 15 height 10
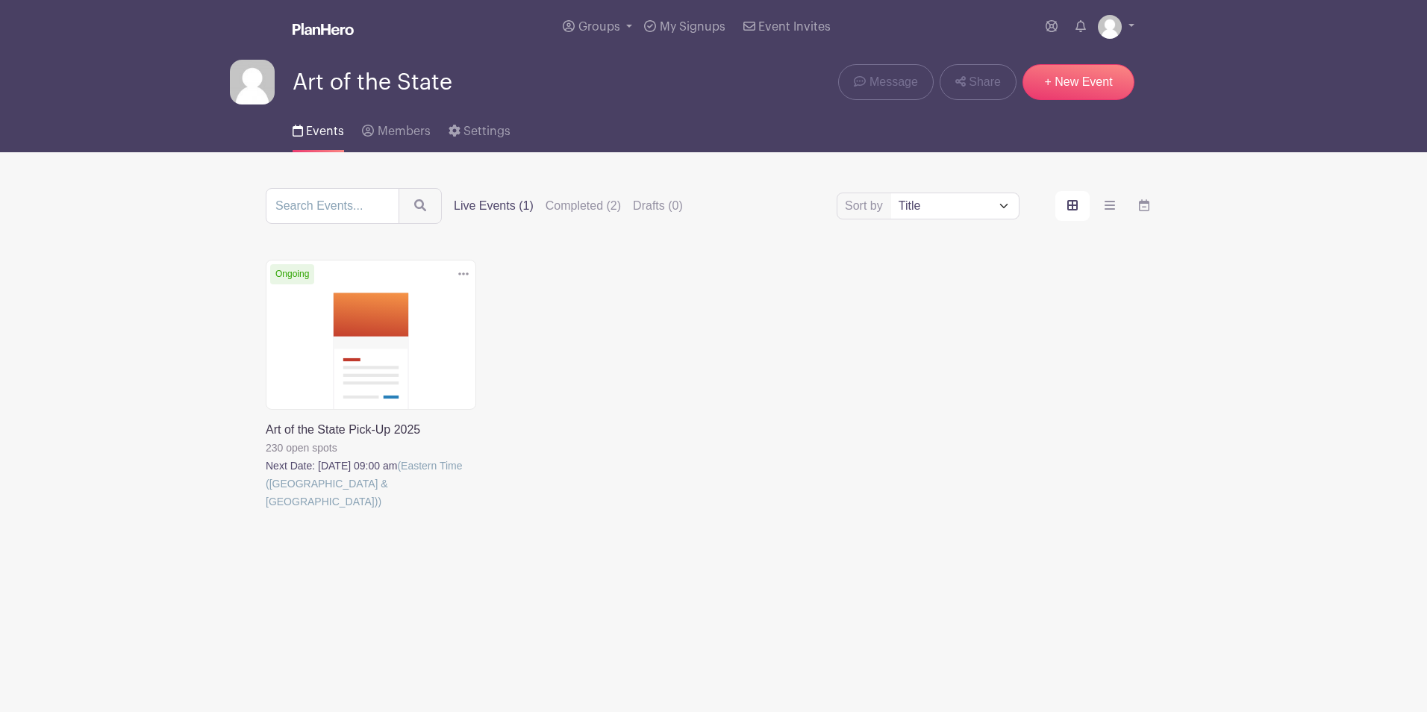
click at [266, 510] on link at bounding box center [266, 510] width 0 height 0
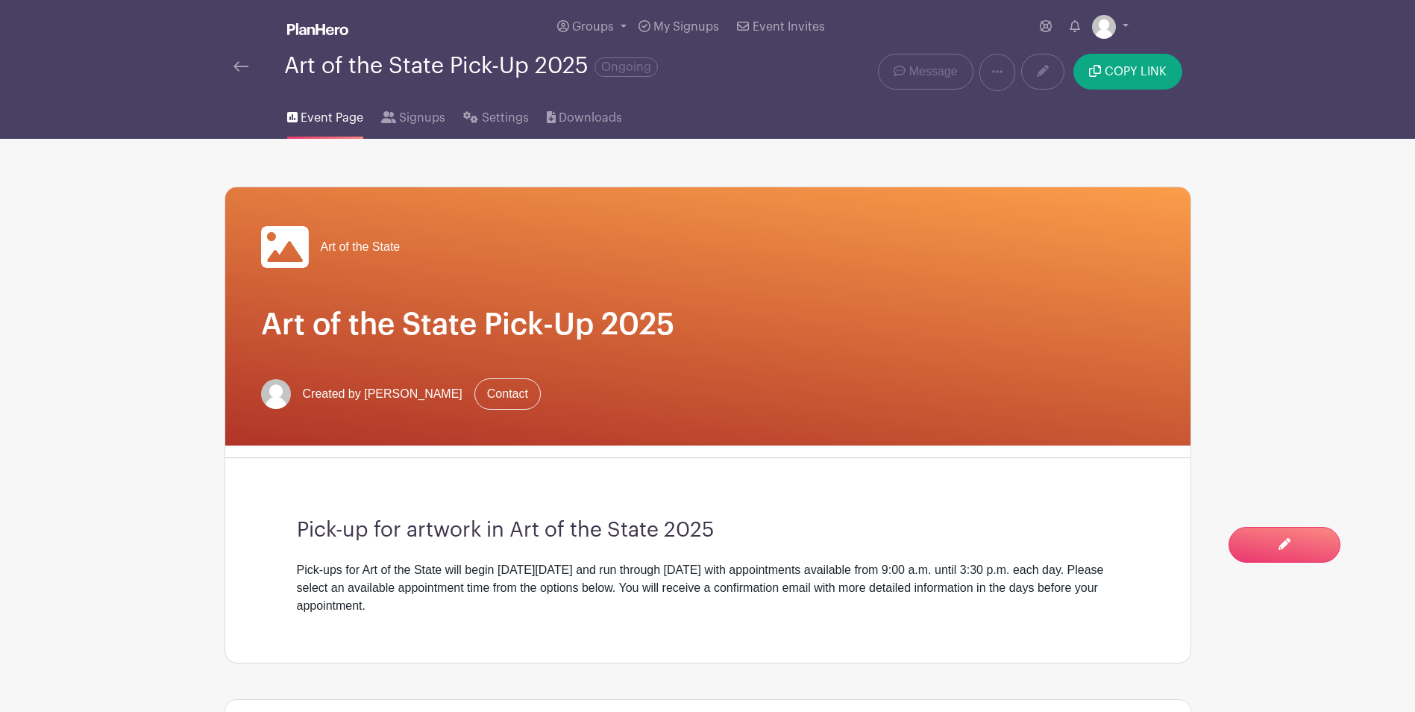
scroll to position [448, 0]
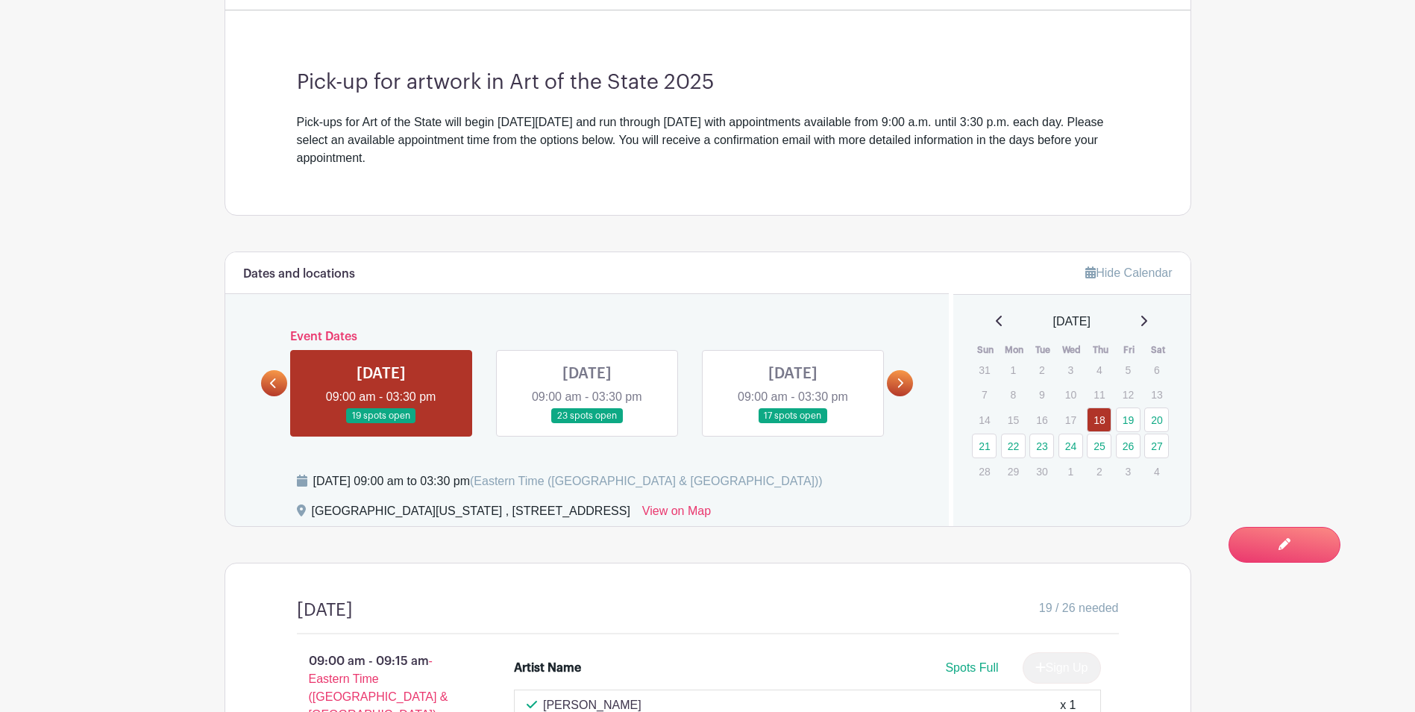
click at [587, 424] on link at bounding box center [587, 424] width 0 height 0
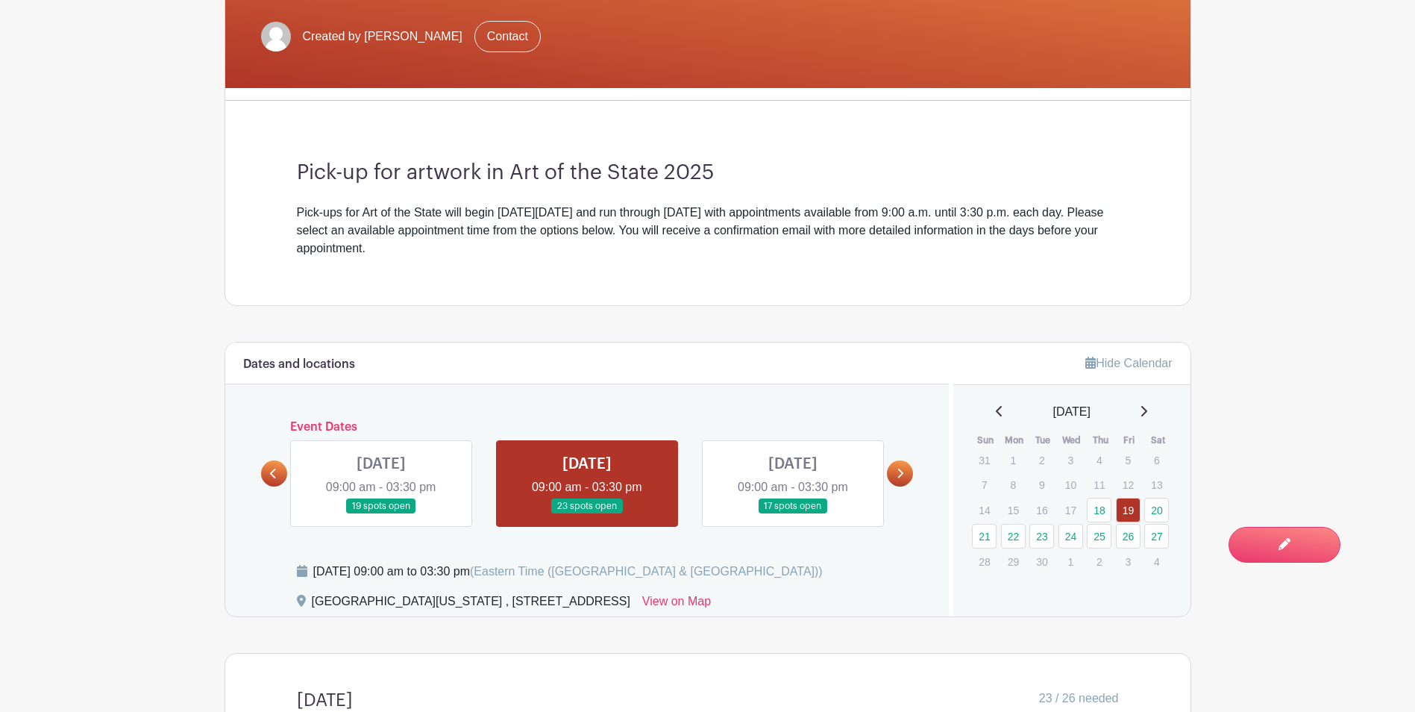
scroll to position [491, 0]
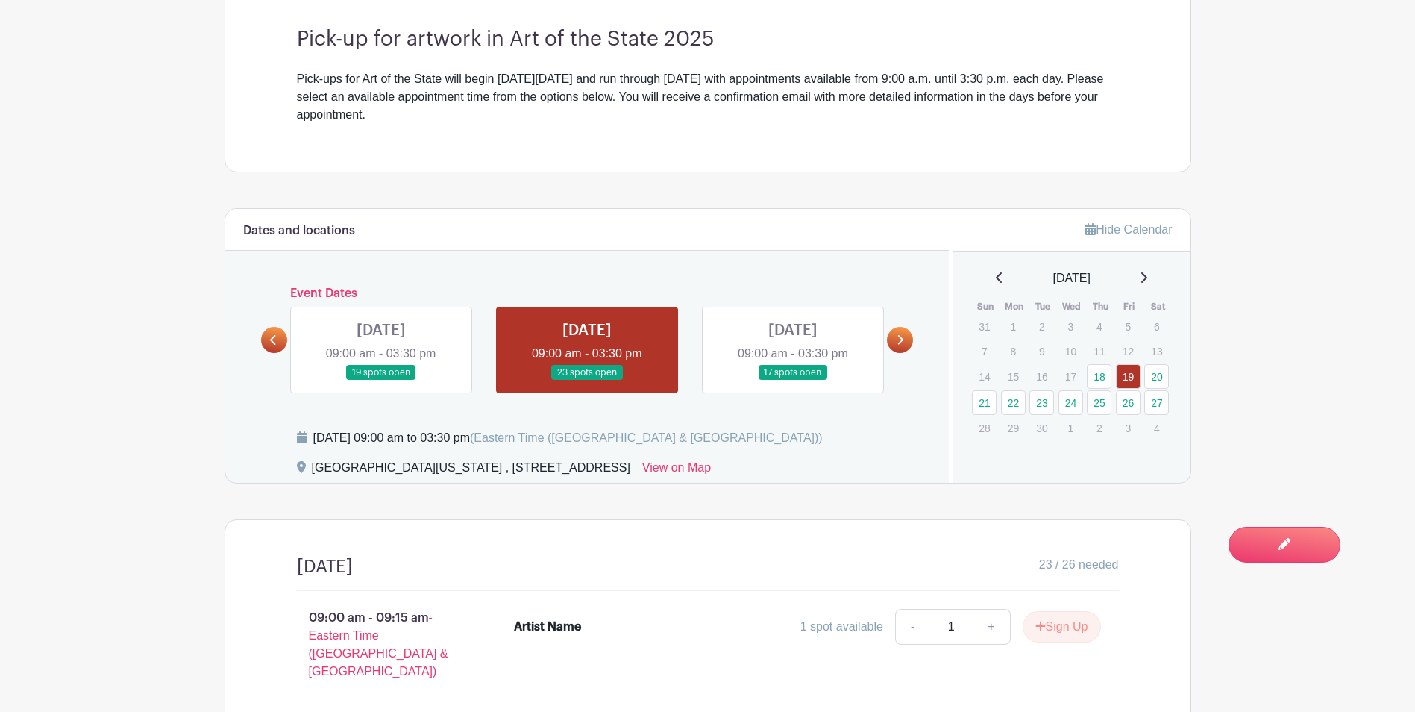
click at [793, 381] on link at bounding box center [793, 381] width 0 height 0
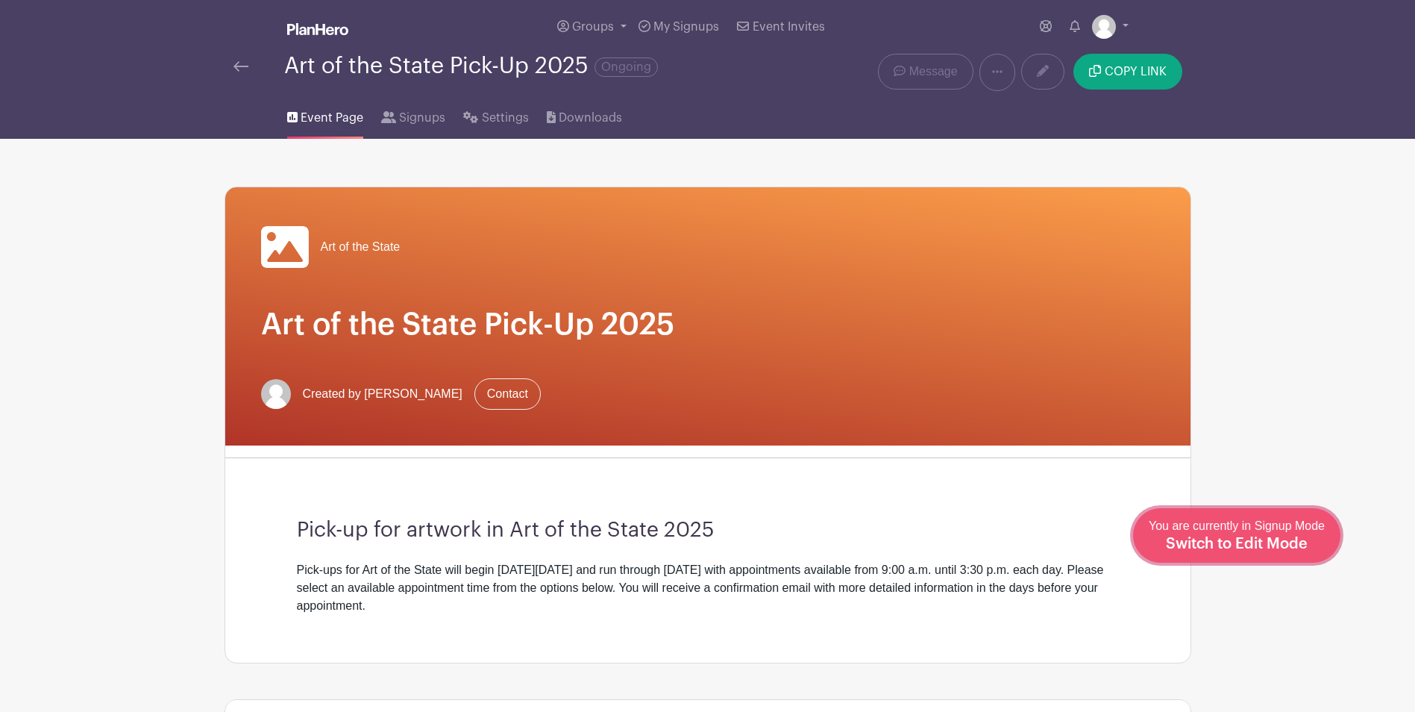
click at [1271, 544] on span "Switch to Edit Mode" at bounding box center [1237, 543] width 142 height 15
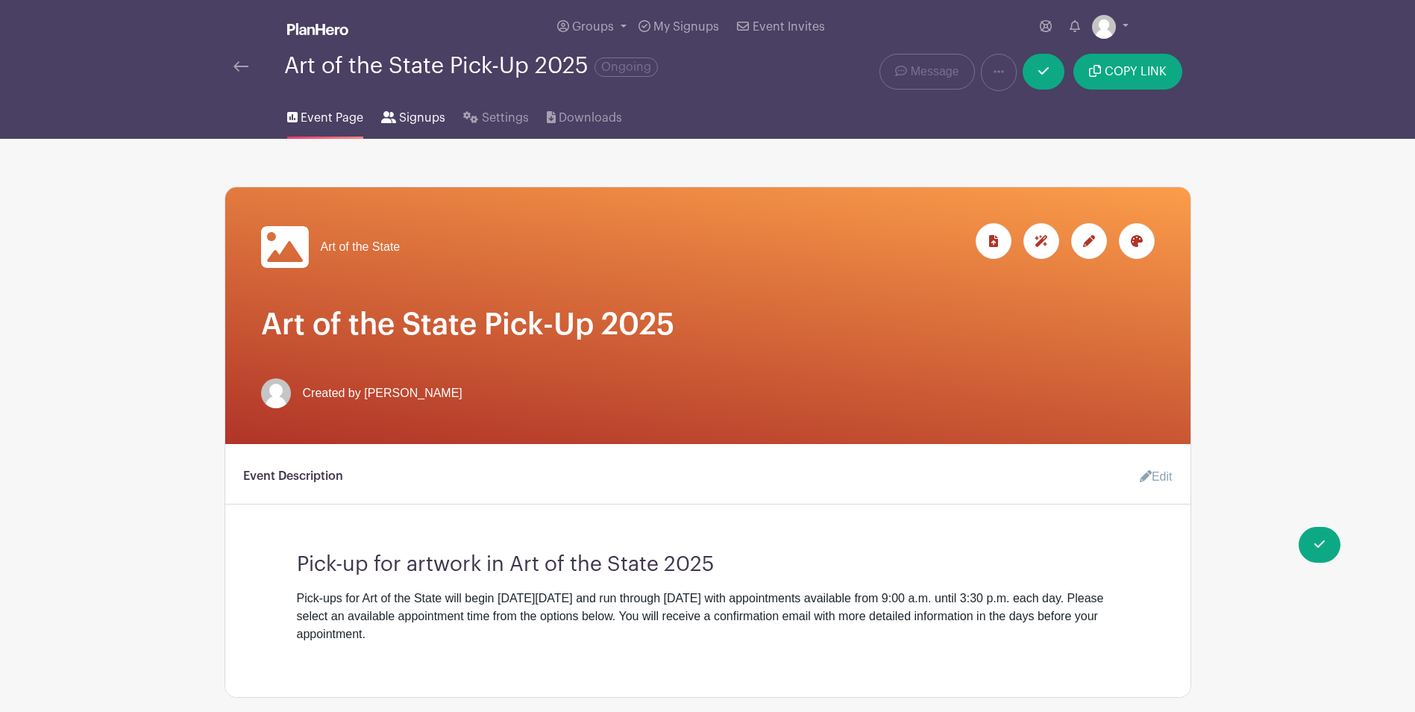
click at [422, 120] on span "Signups" at bounding box center [422, 118] width 46 height 18
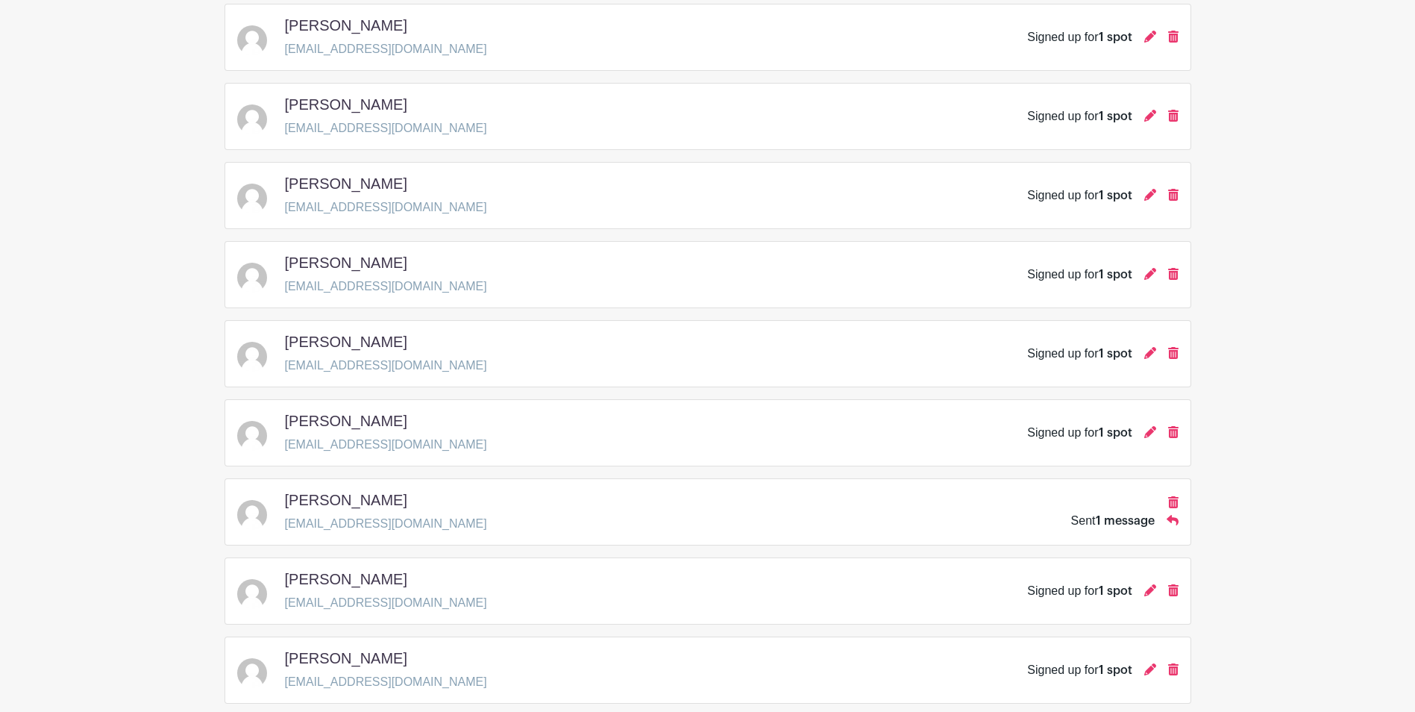
scroll to position [298, 0]
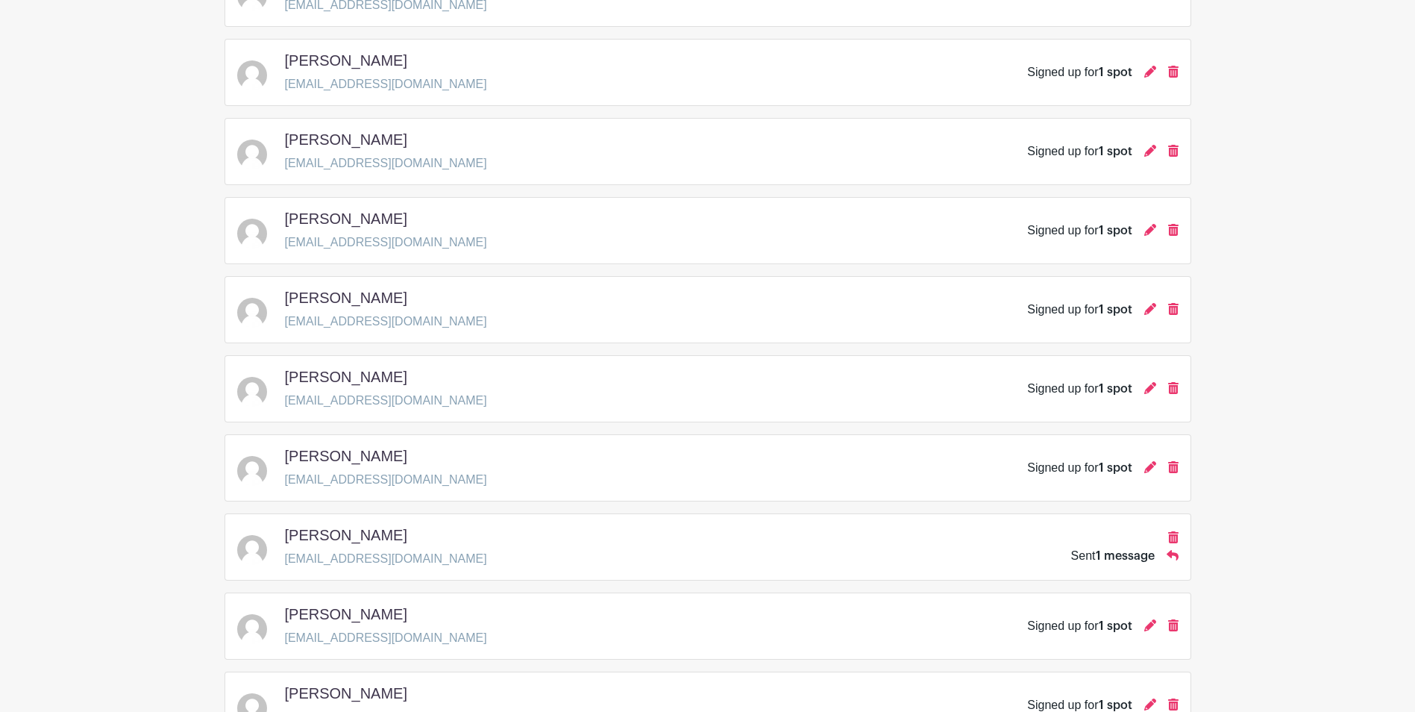
click at [830, 301] on div "[PERSON_NAME] [EMAIL_ADDRESS][DOMAIN_NAME] Signed up for 1 spot" at bounding box center [708, 310] width 942 height 42
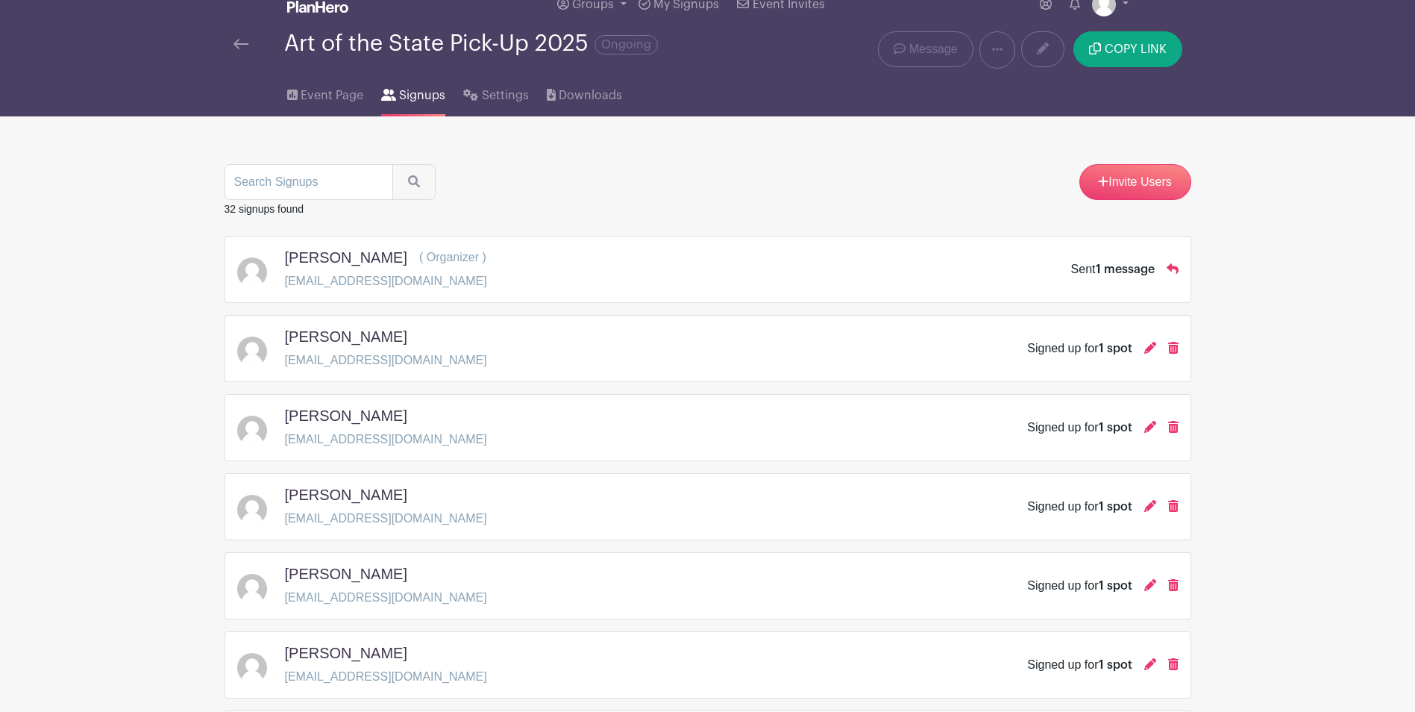
scroll to position [0, 0]
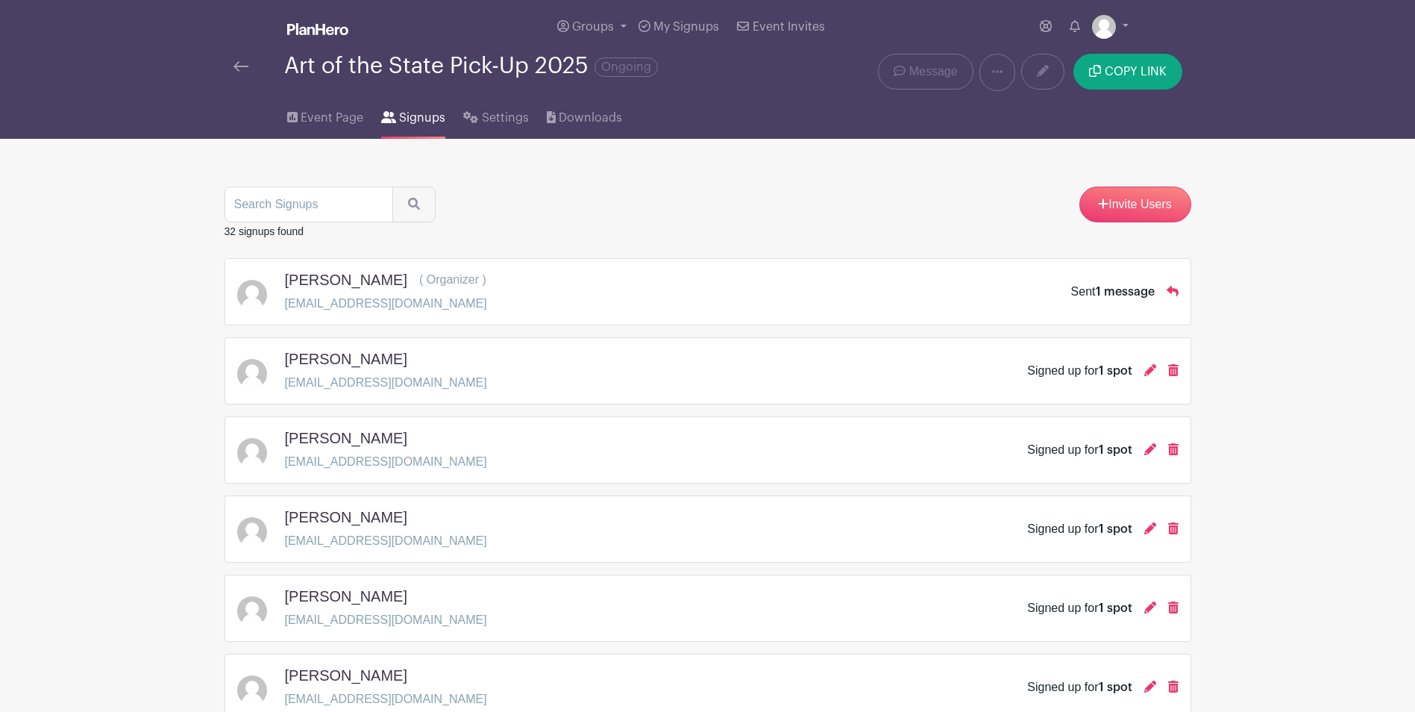
click at [406, 118] on span "Signups" at bounding box center [422, 118] width 46 height 18
click at [302, 111] on span "Event Page" at bounding box center [332, 118] width 63 height 18
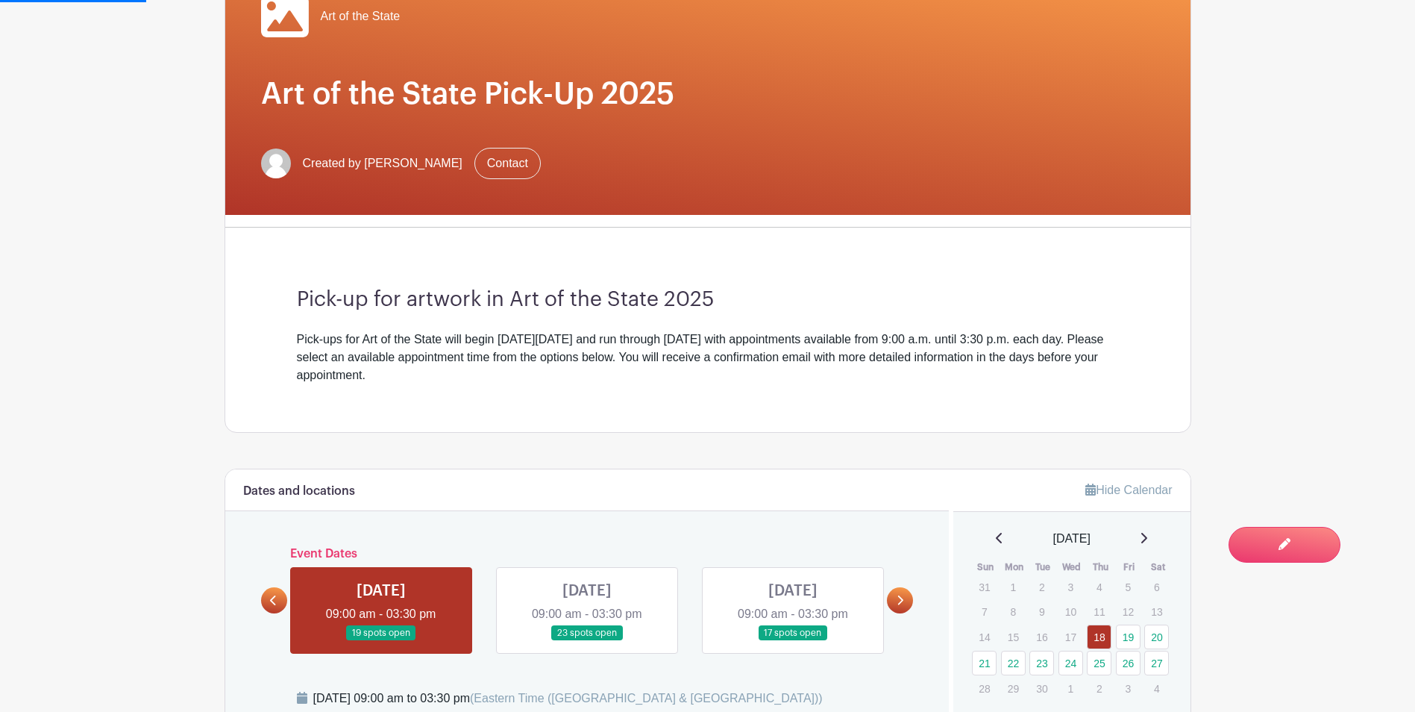
scroll to position [522, 0]
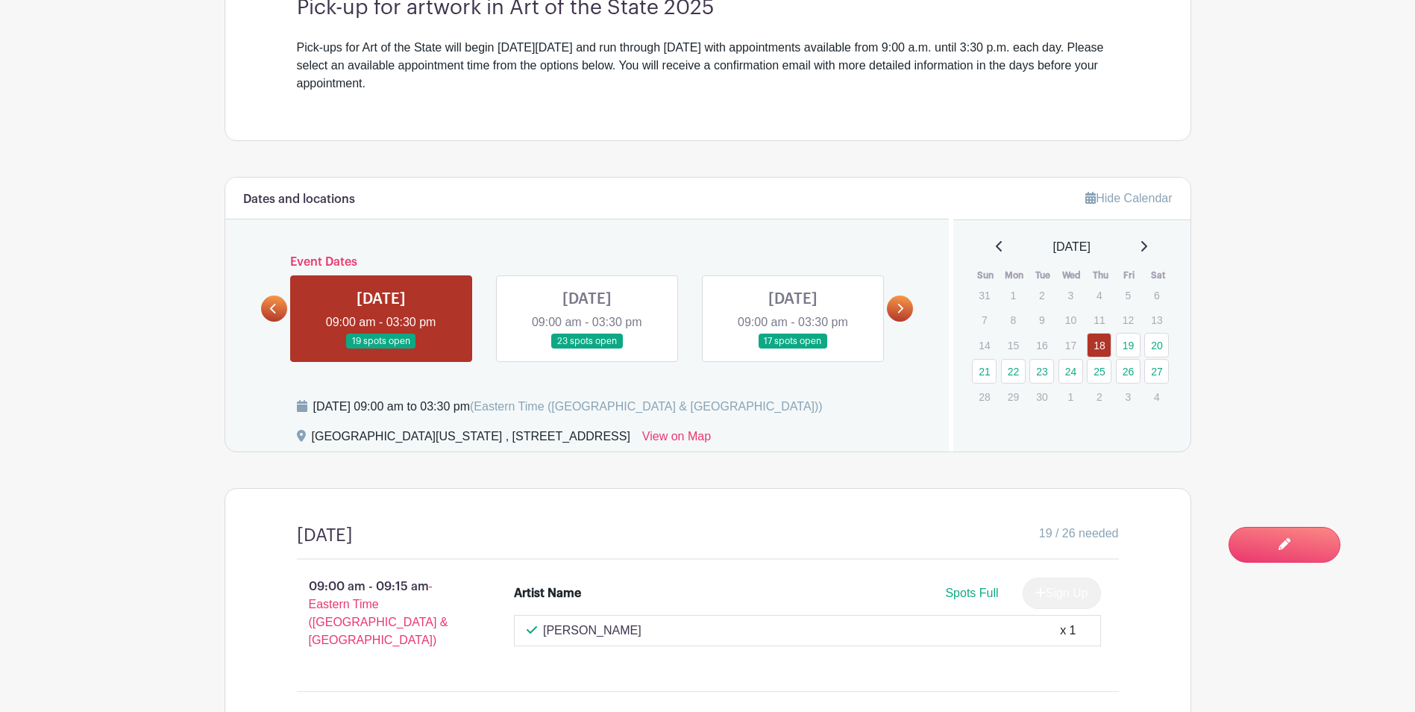
click at [898, 301] on link at bounding box center [900, 308] width 26 height 26
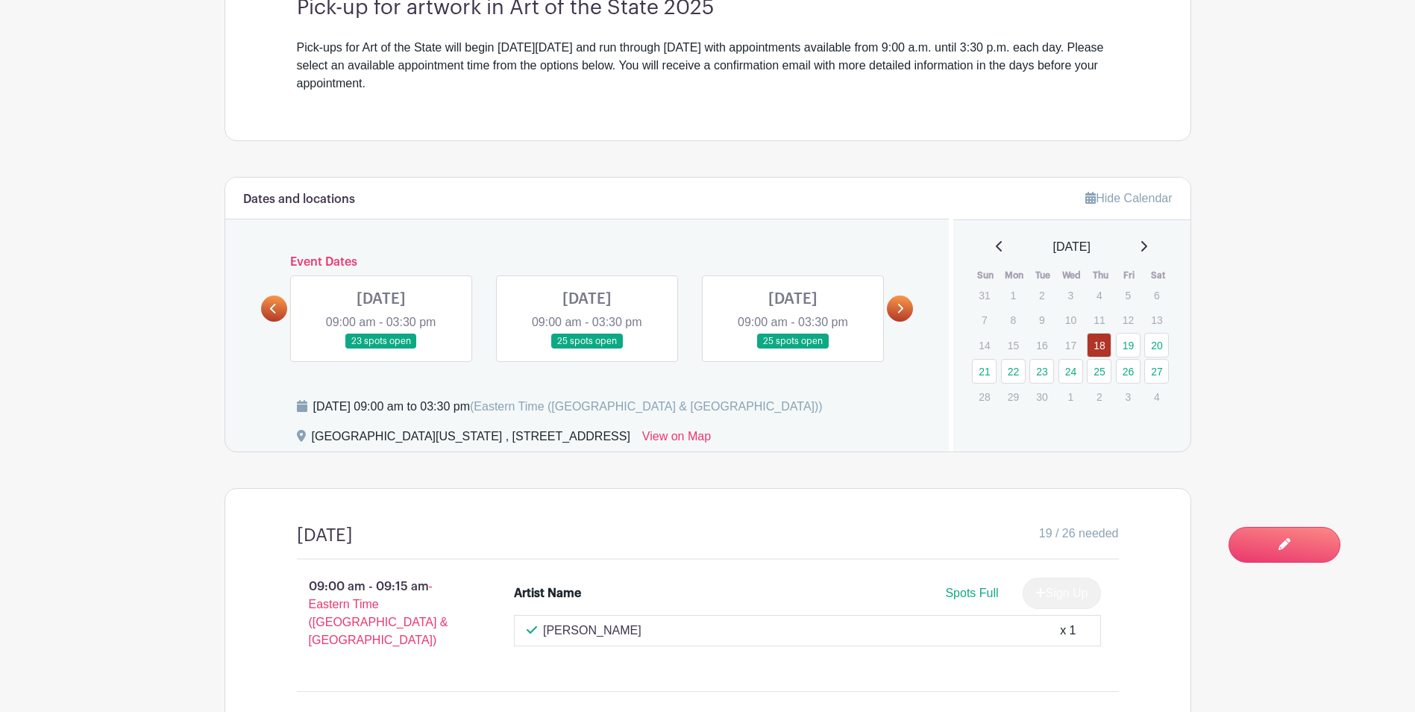
click at [898, 307] on icon at bounding box center [900, 308] width 7 height 11
click at [907, 310] on link at bounding box center [900, 308] width 26 height 26
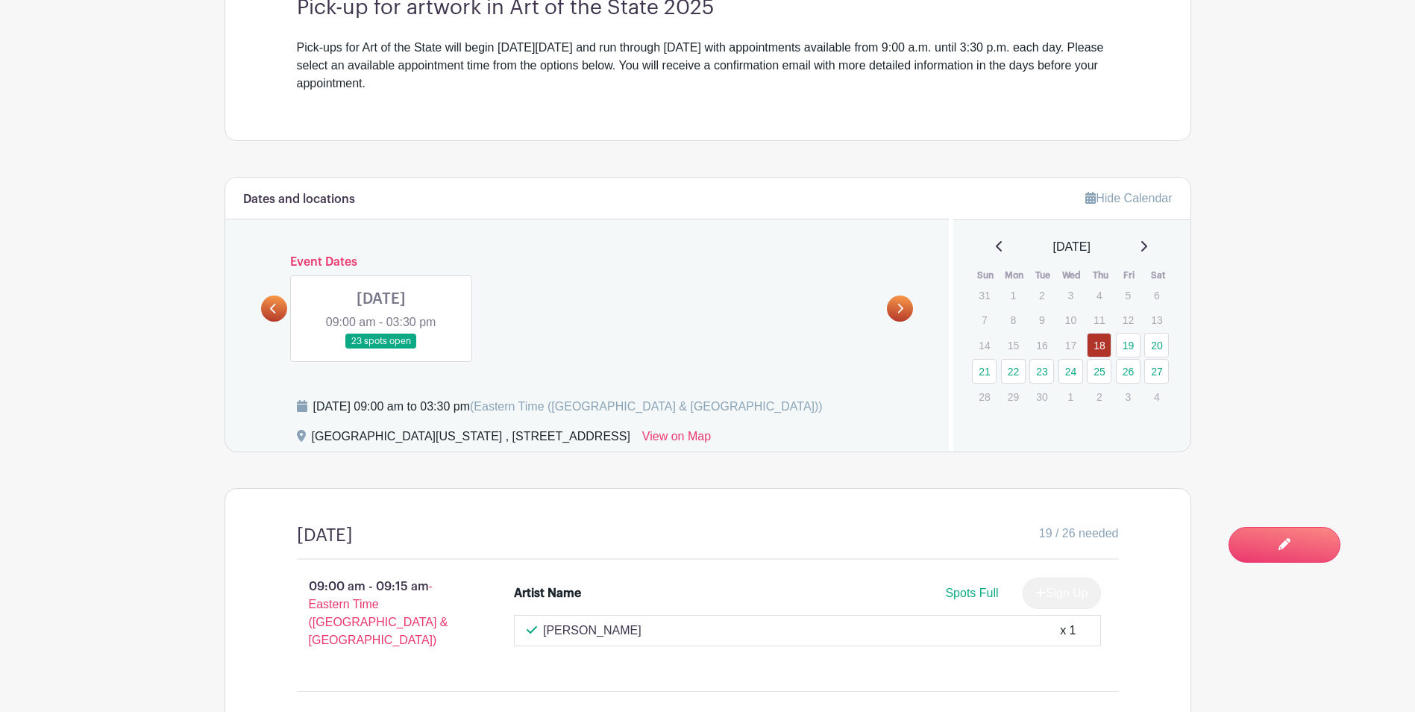
click at [263, 300] on link at bounding box center [274, 308] width 26 height 26
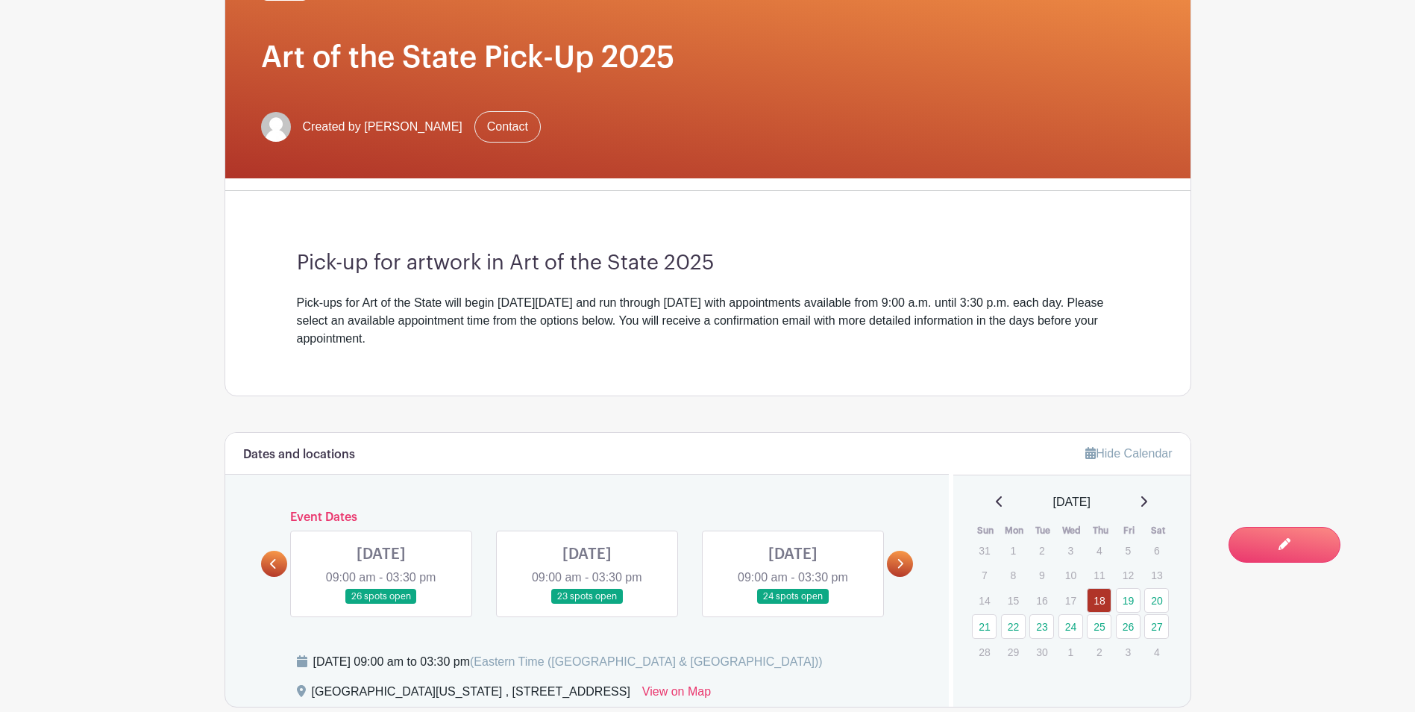
scroll to position [0, 0]
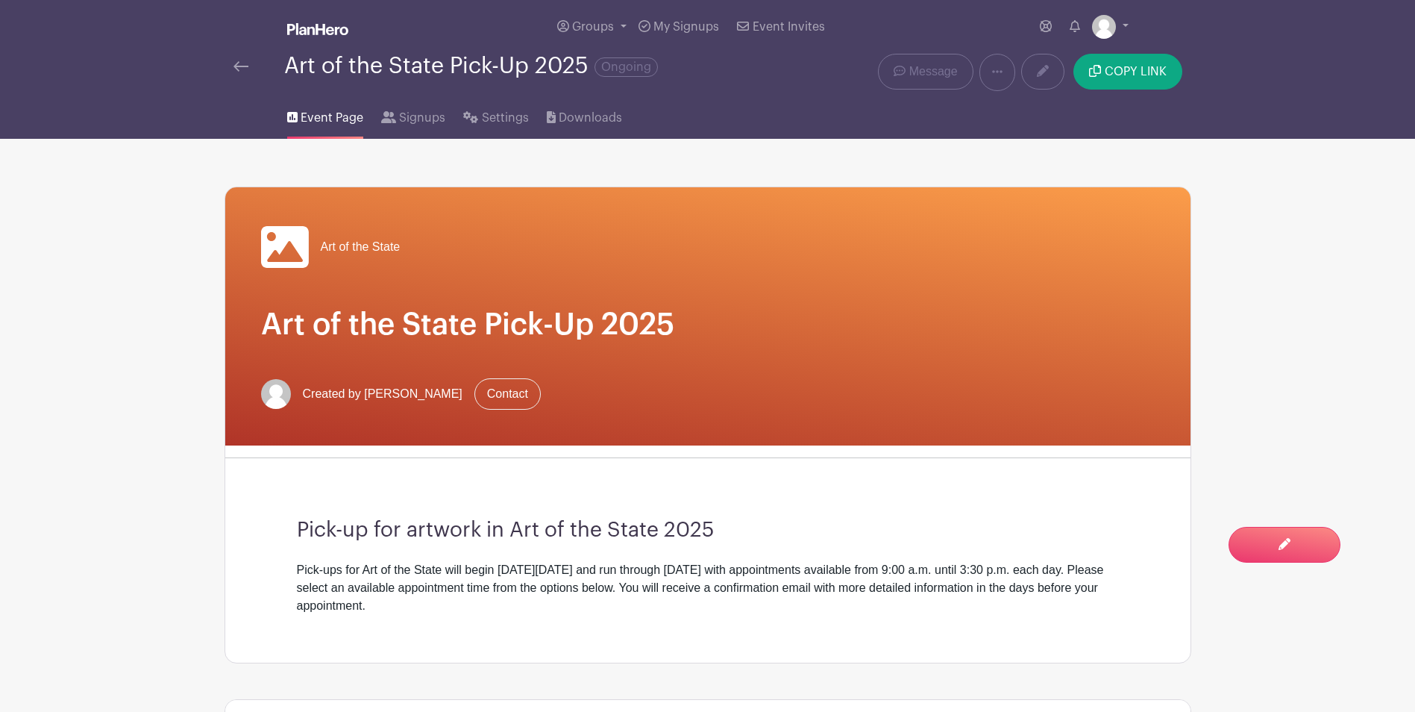
click at [228, 66] on div "Art of the State Pick-Up 2025 Ongoing" at bounding box center [507, 72] width 564 height 37
click at [232, 66] on div "Art of the State Pick-Up 2025 Ongoing" at bounding box center [507, 72] width 564 height 37
click at [235, 69] on img at bounding box center [241, 66] width 15 height 10
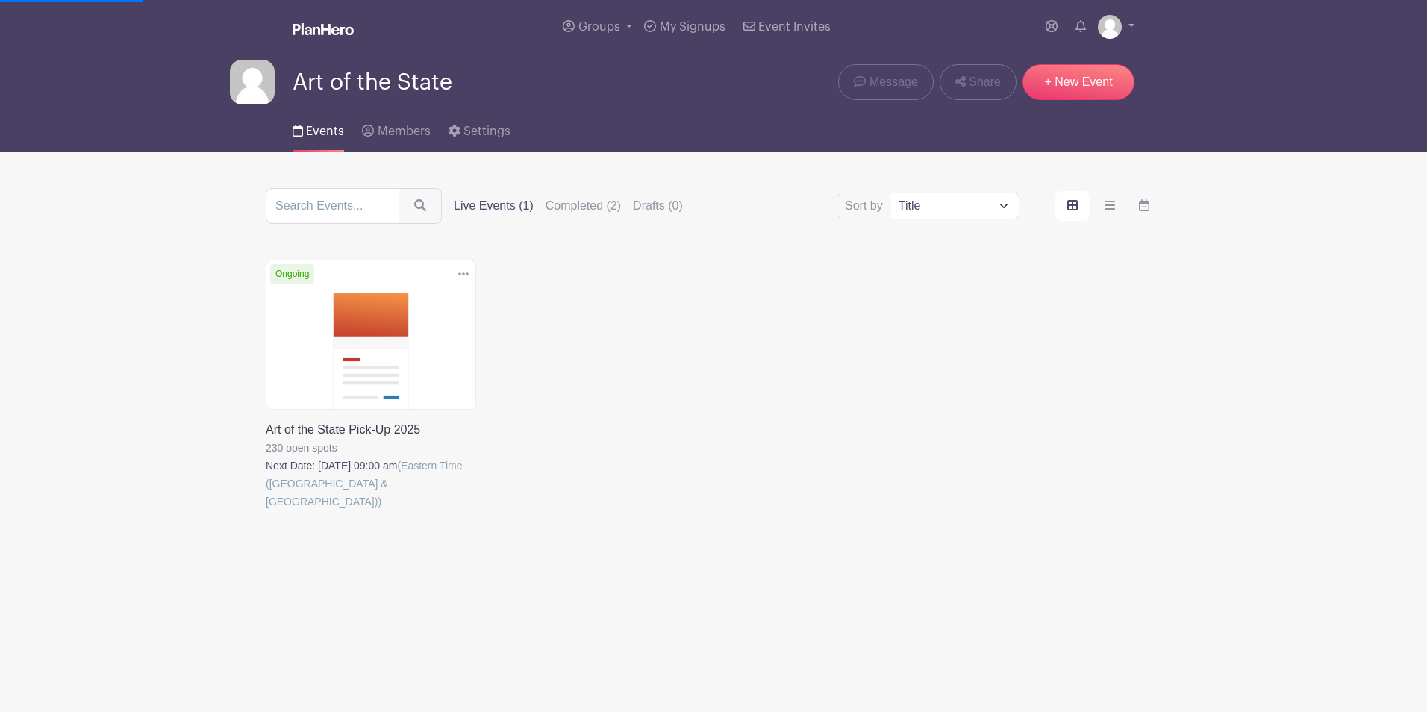
click at [266, 510] on link at bounding box center [266, 510] width 0 height 0
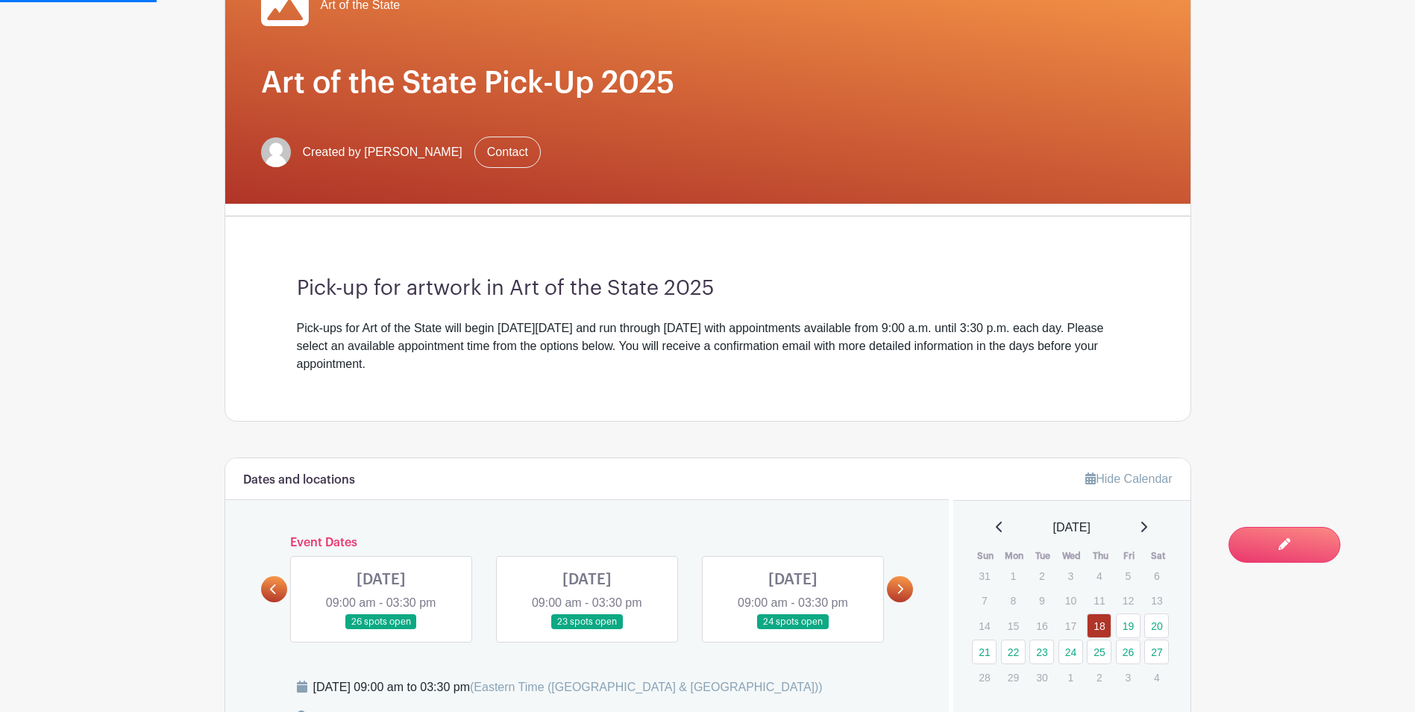
scroll to position [448, 0]
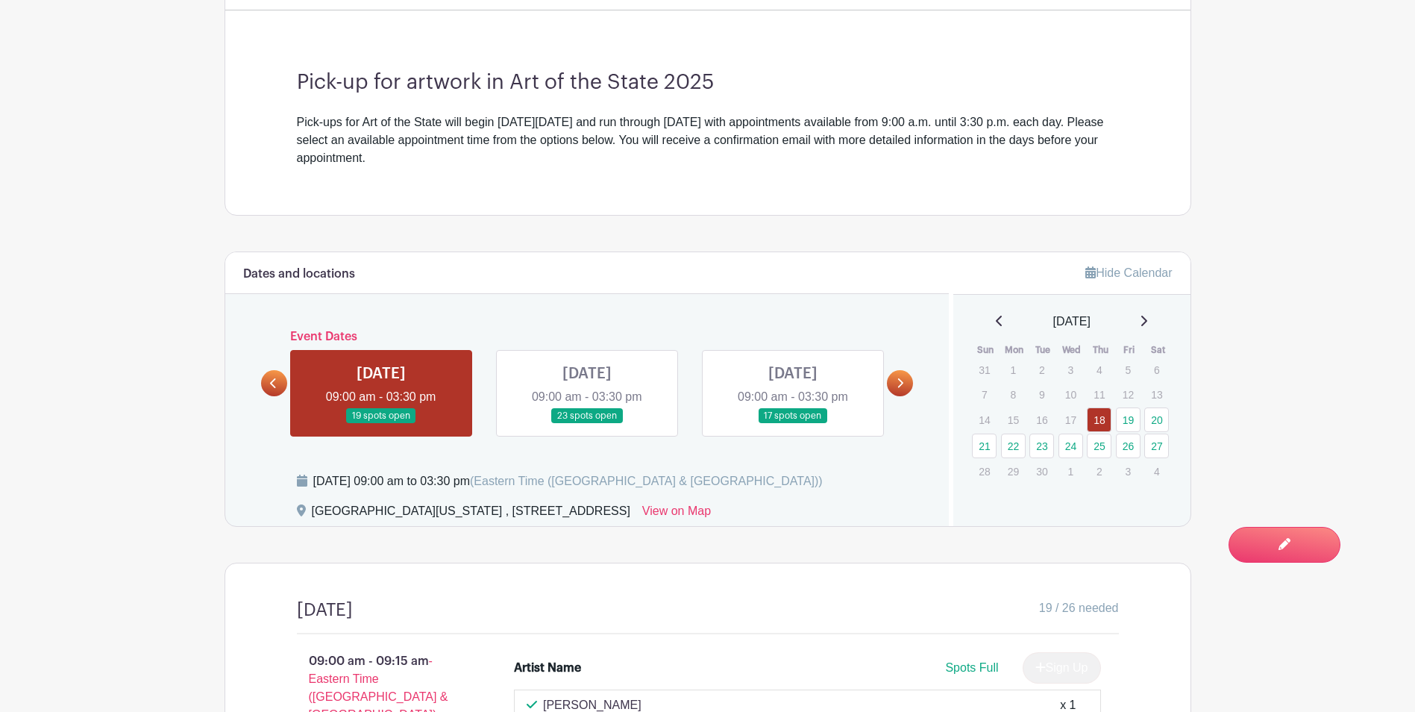
click at [901, 376] on link at bounding box center [900, 383] width 26 height 26
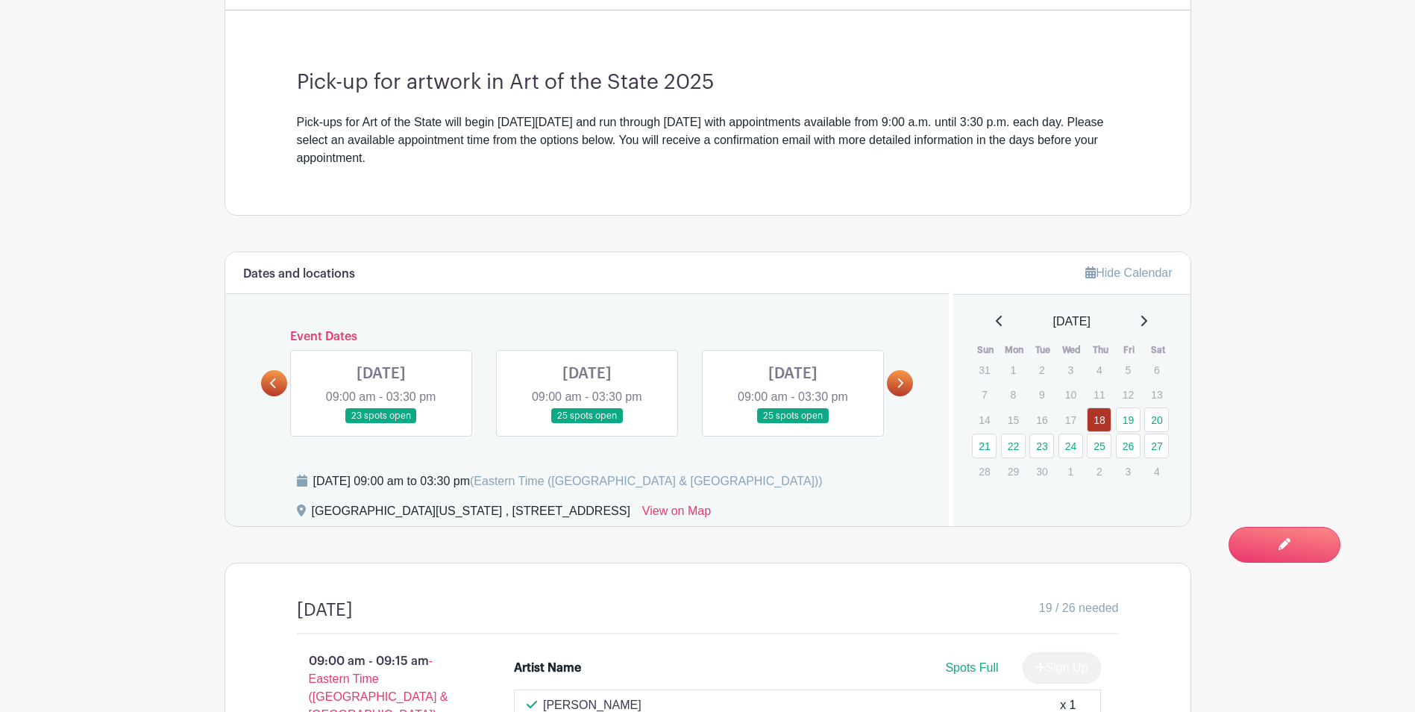
click at [914, 381] on div "Dates and locations Event Dates [DATE] 09:00 am - 03:30 pm 19 spots open [DATE]…" at bounding box center [587, 389] width 724 height 274
click at [905, 383] on link at bounding box center [900, 383] width 26 height 26
click at [898, 376] on link at bounding box center [900, 383] width 26 height 26
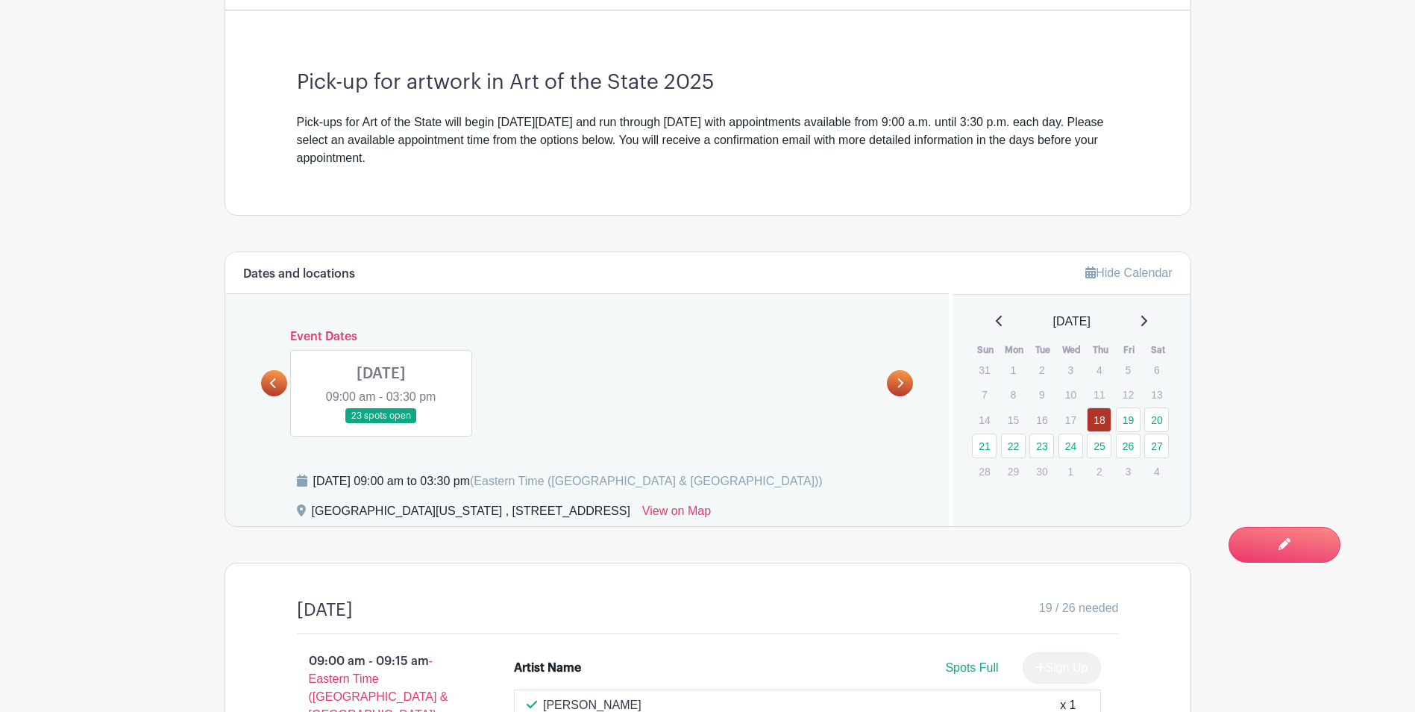
scroll to position [0, 0]
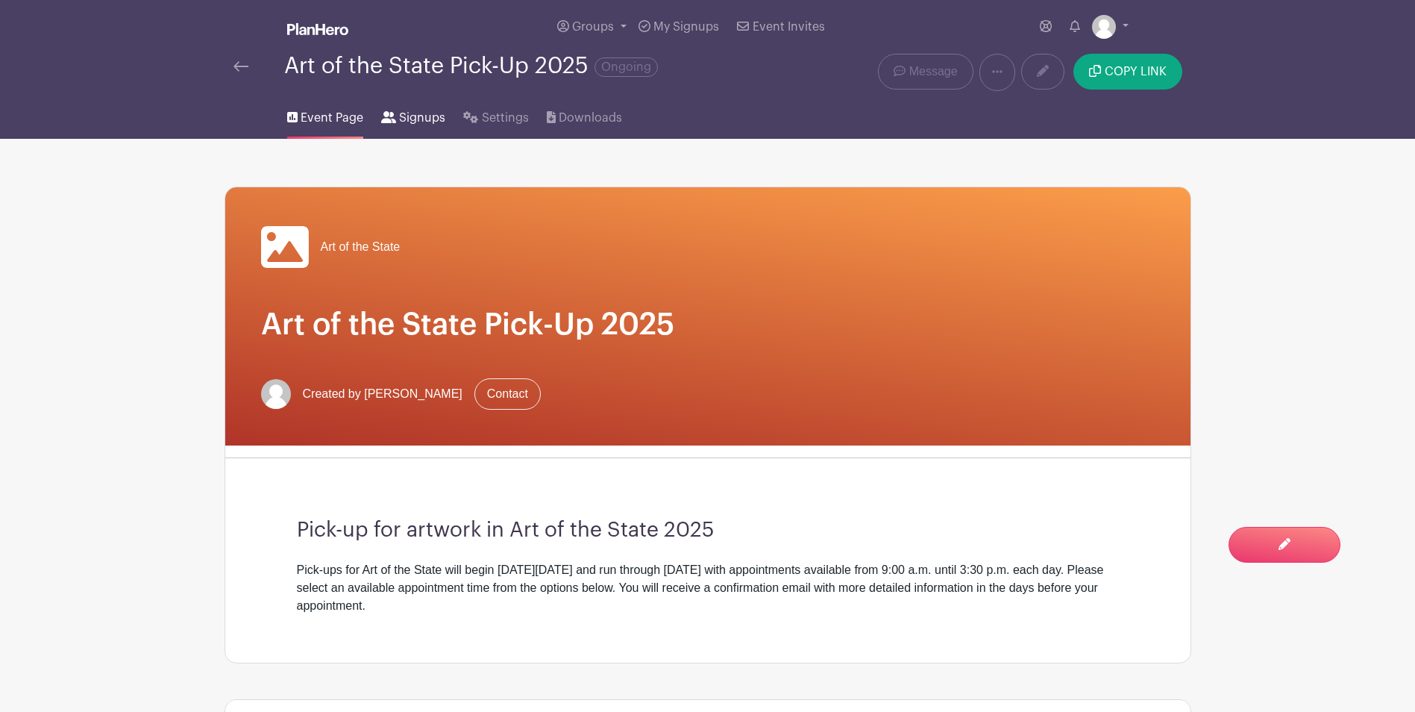
click at [410, 121] on span "Signups" at bounding box center [422, 118] width 46 height 18
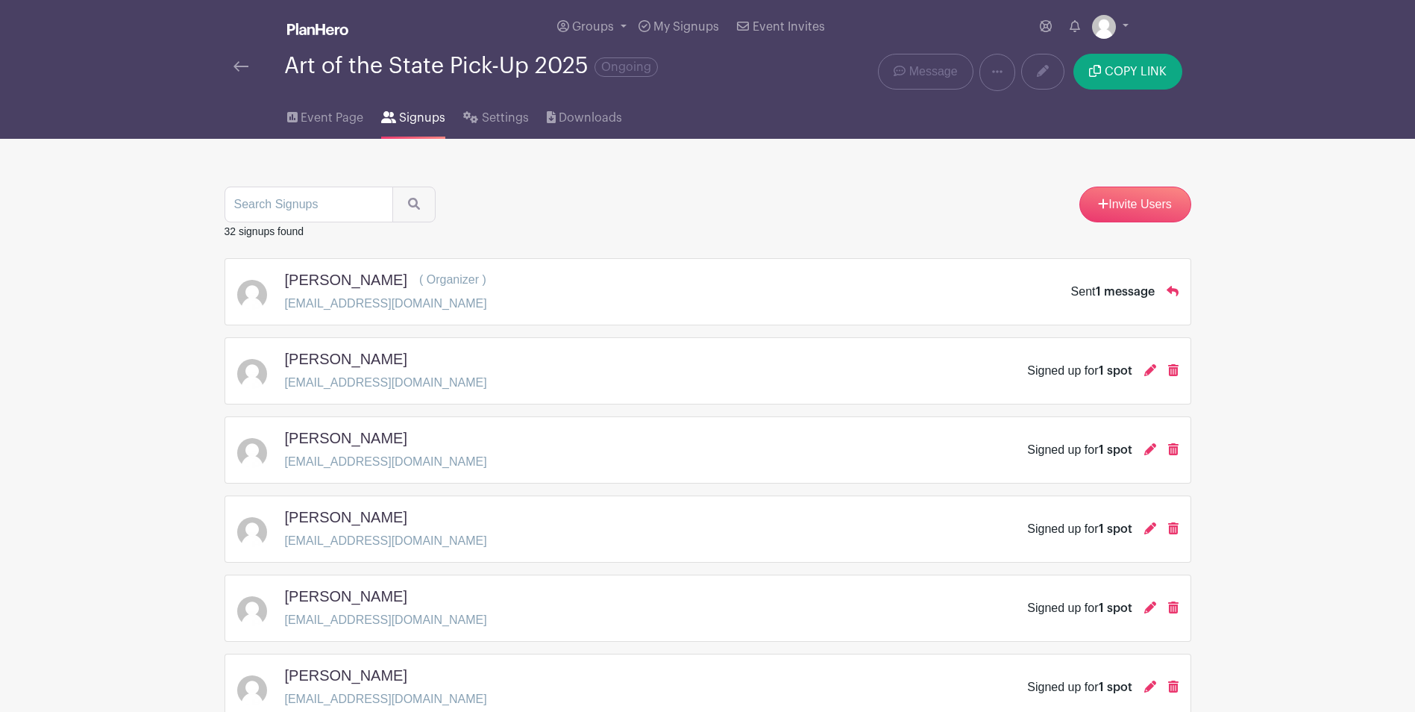
click at [243, 59] on link at bounding box center [241, 66] width 15 height 18
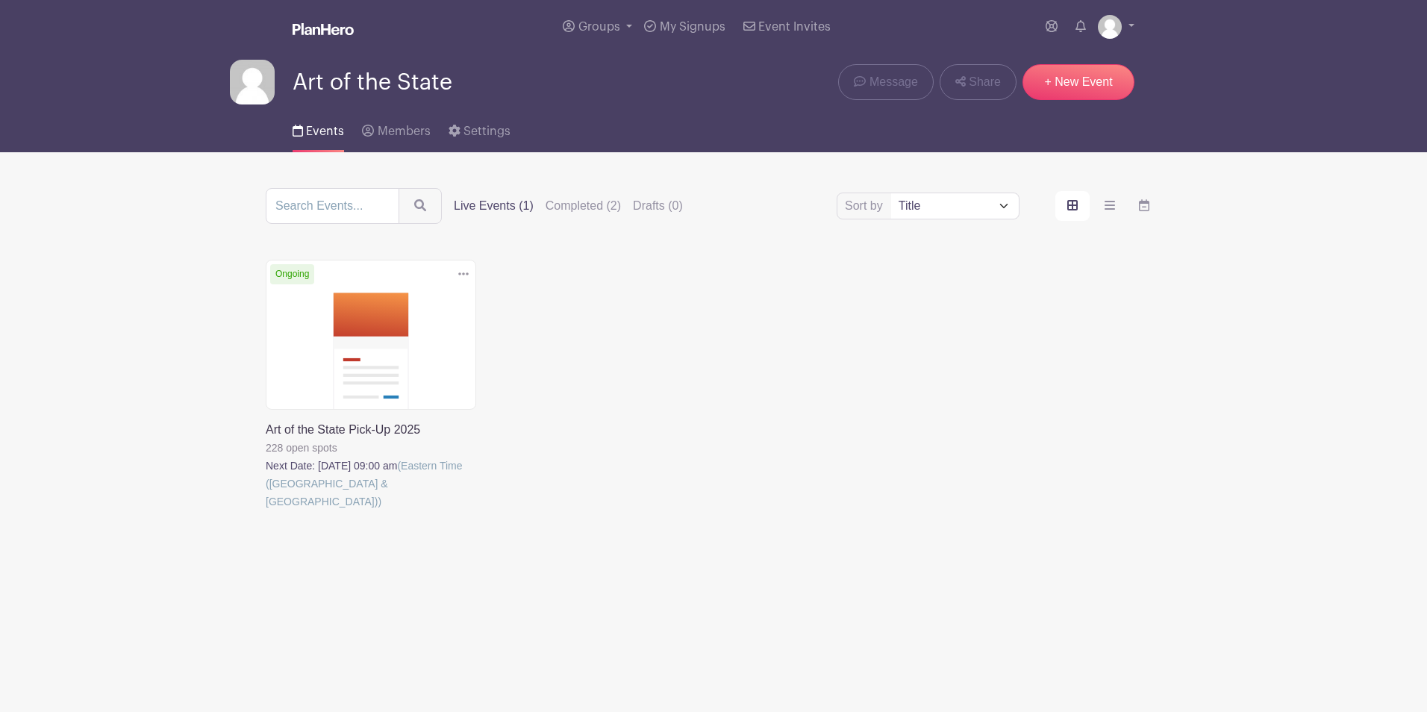
click at [266, 510] on link at bounding box center [266, 510] width 0 height 0
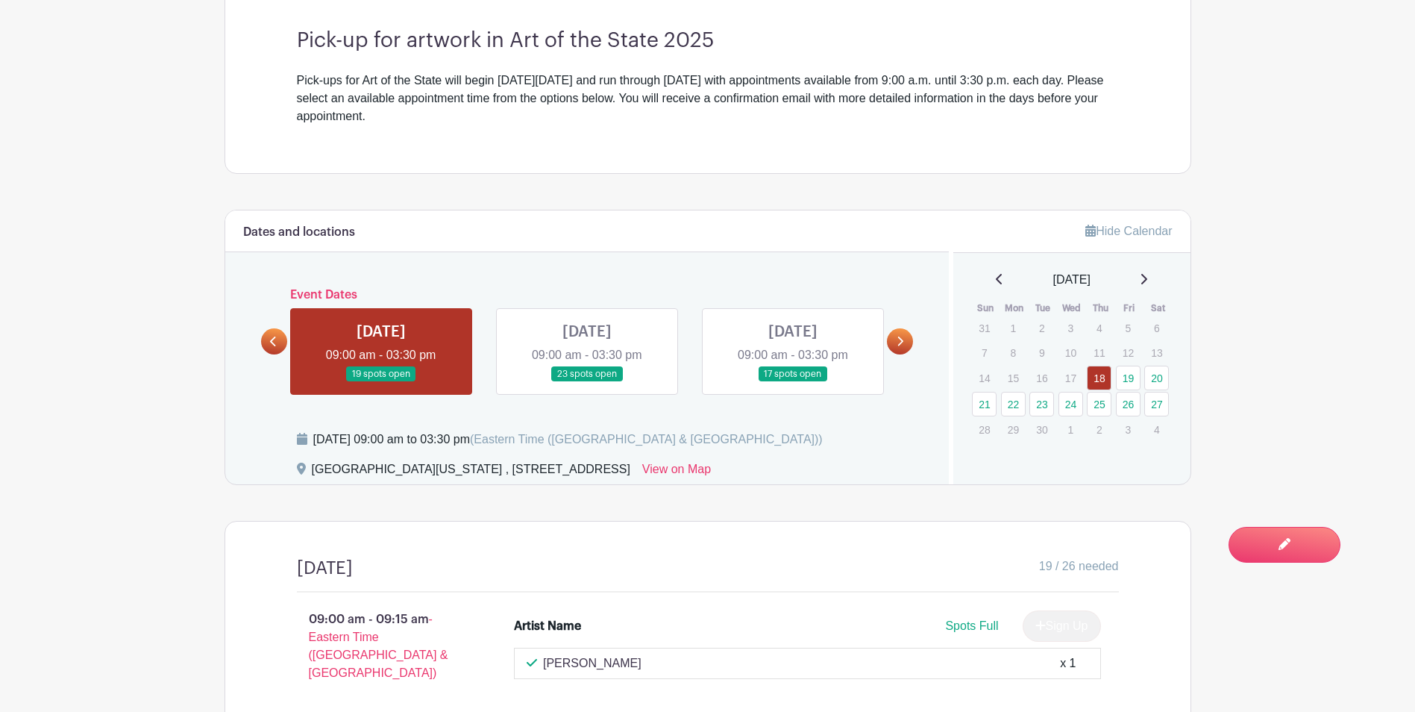
scroll to position [524, 0]
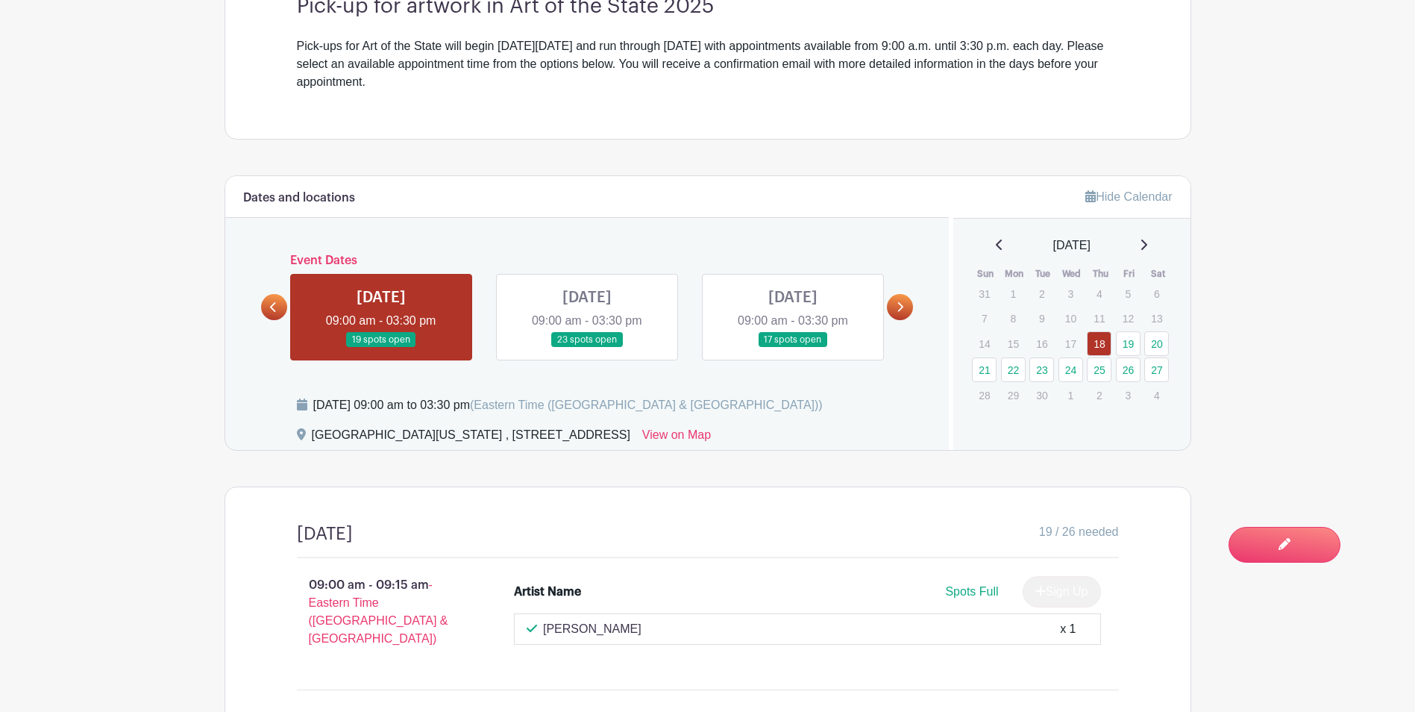
click at [907, 318] on link at bounding box center [900, 307] width 26 height 26
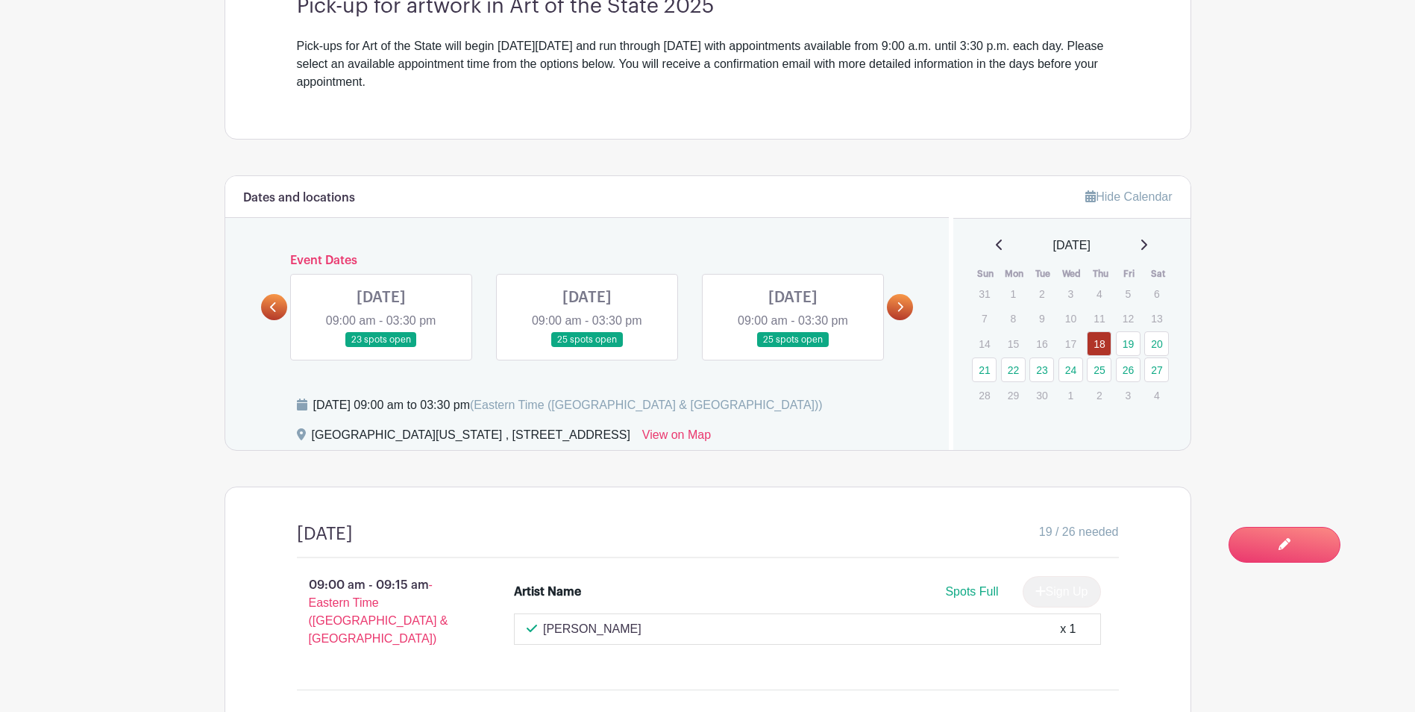
click at [889, 311] on link at bounding box center [900, 307] width 26 height 26
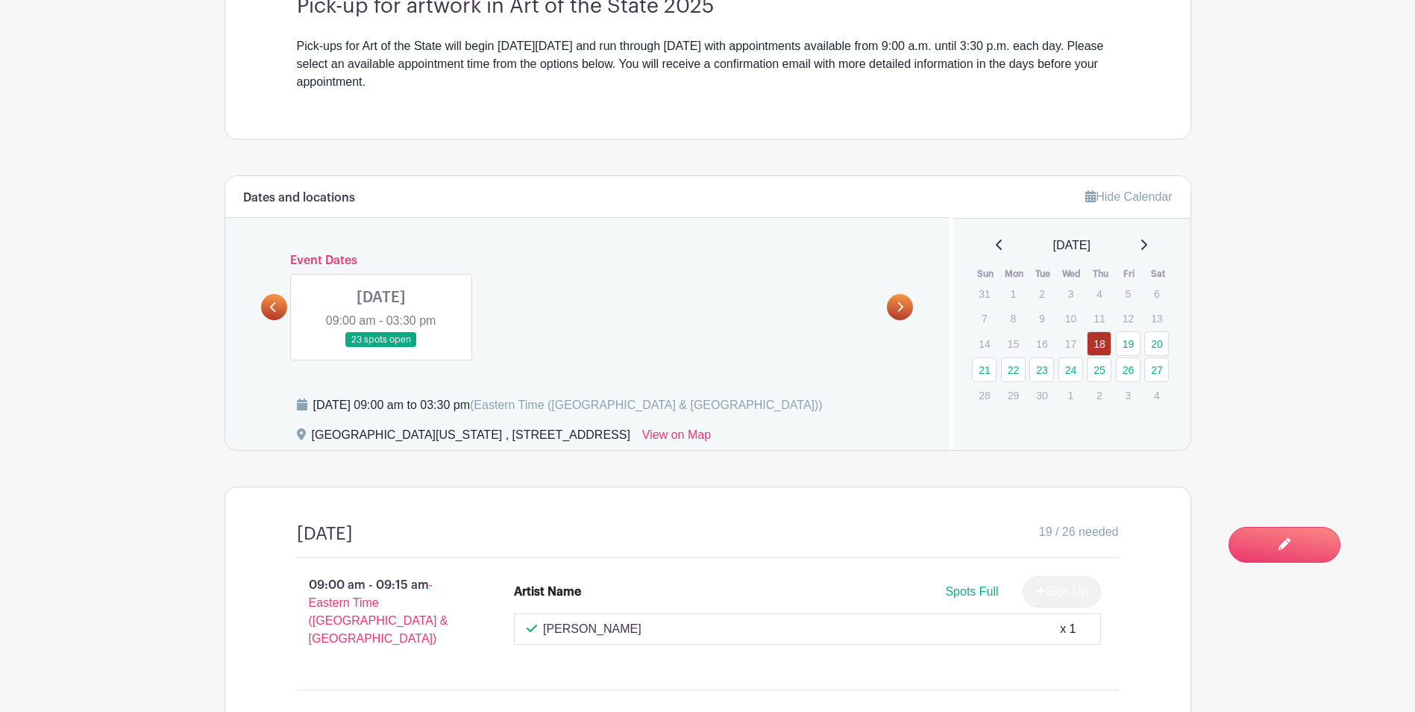
click at [272, 303] on icon at bounding box center [273, 306] width 7 height 11
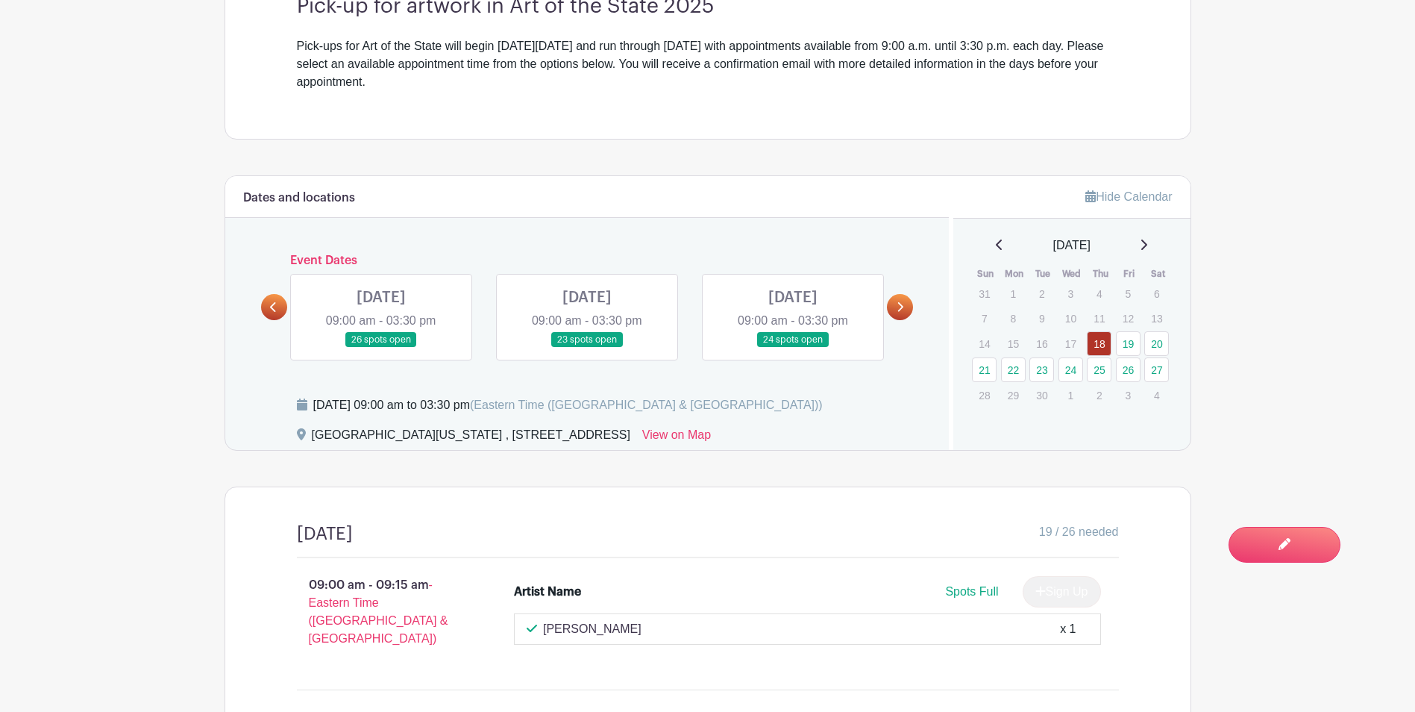
click at [269, 304] on link at bounding box center [274, 307] width 26 height 26
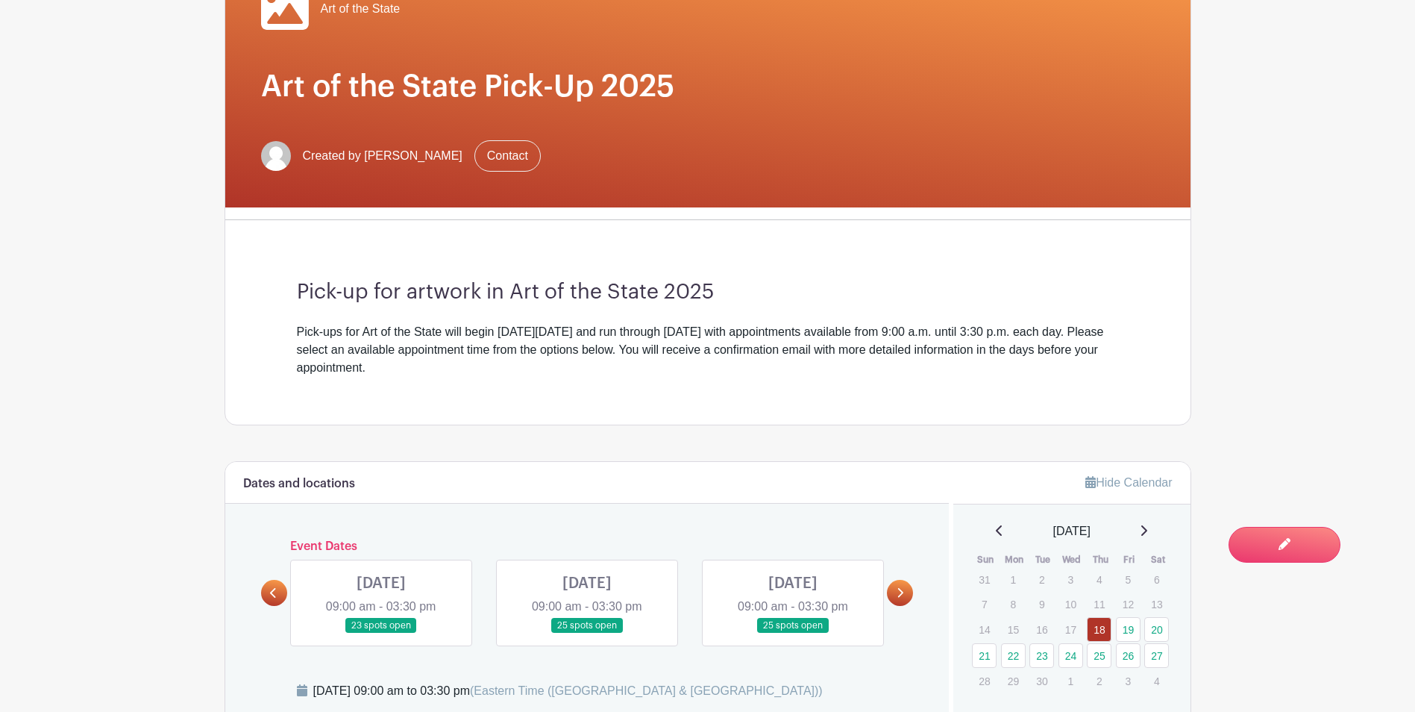
scroll to position [0, 0]
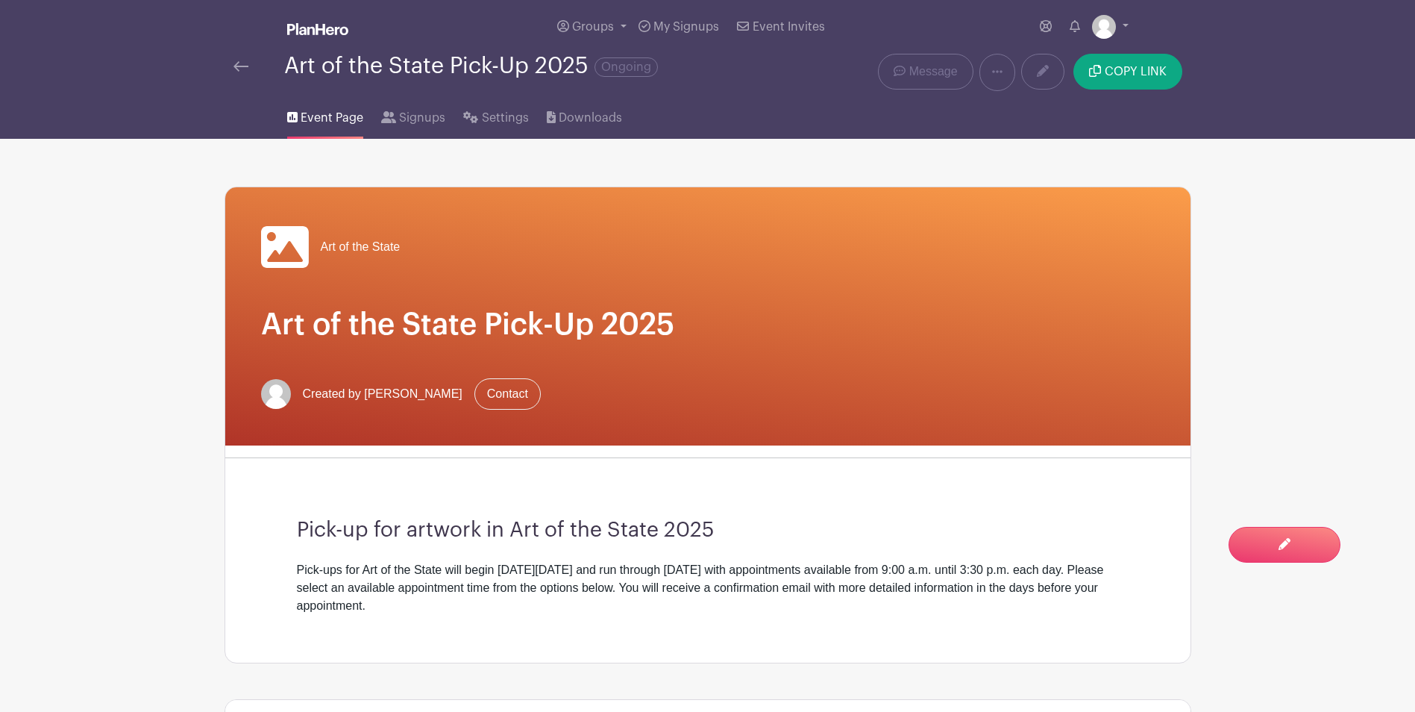
click at [240, 61] on img at bounding box center [241, 66] width 15 height 10
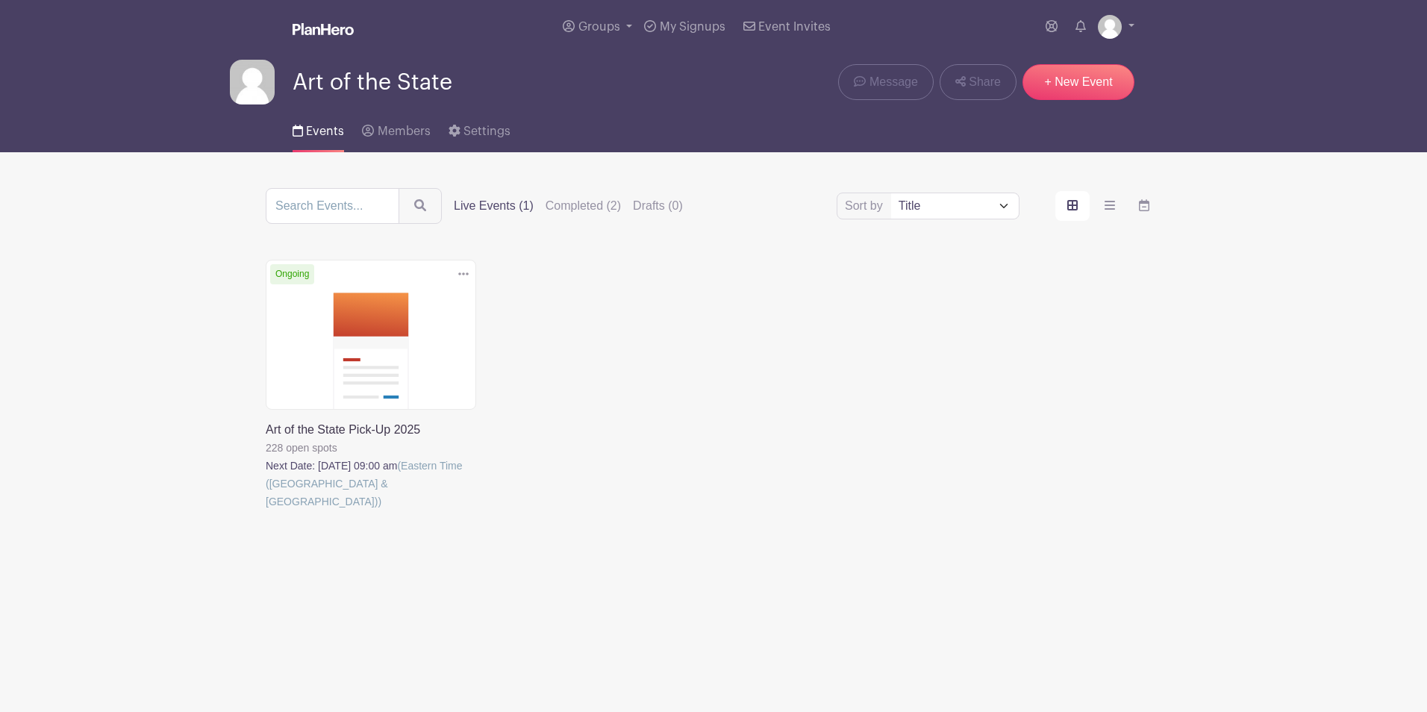
click at [266, 510] on link at bounding box center [266, 510] width 0 height 0
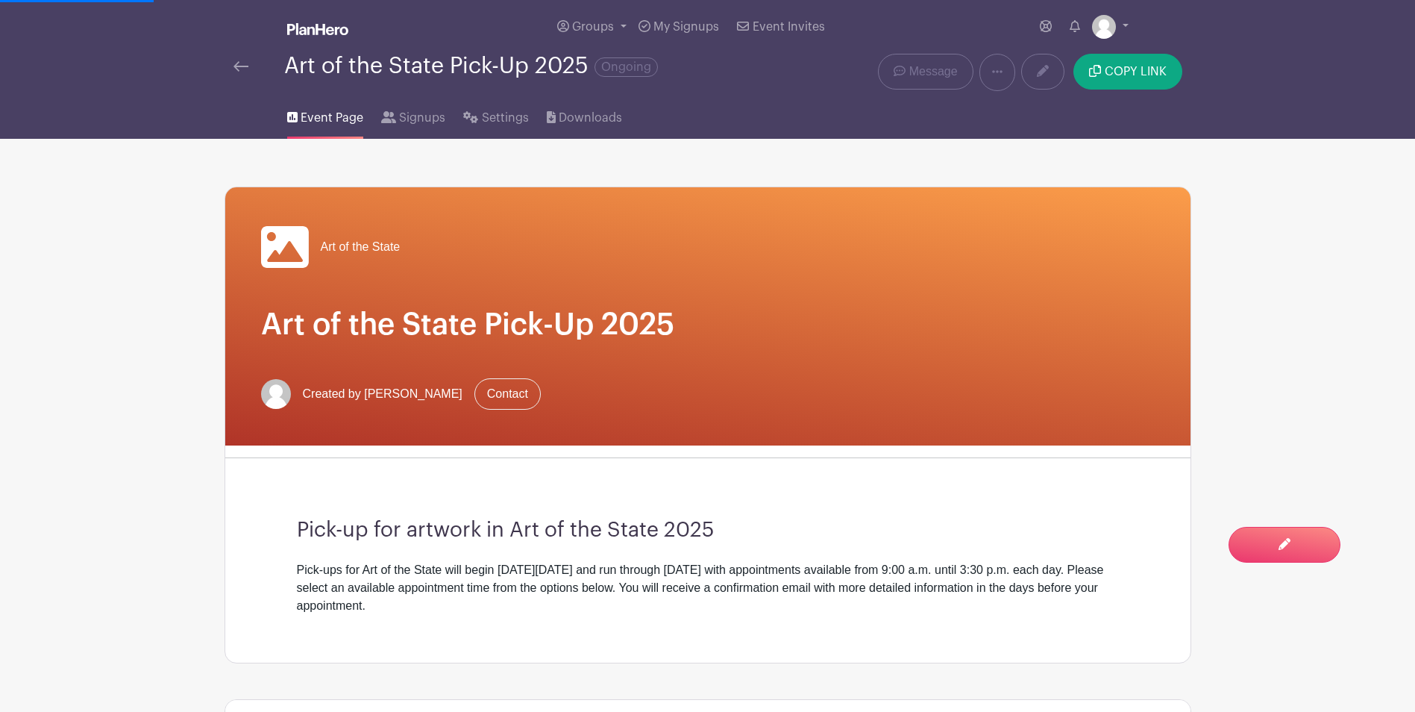
scroll to position [448, 0]
